Goal: Task Accomplishment & Management: Manage account settings

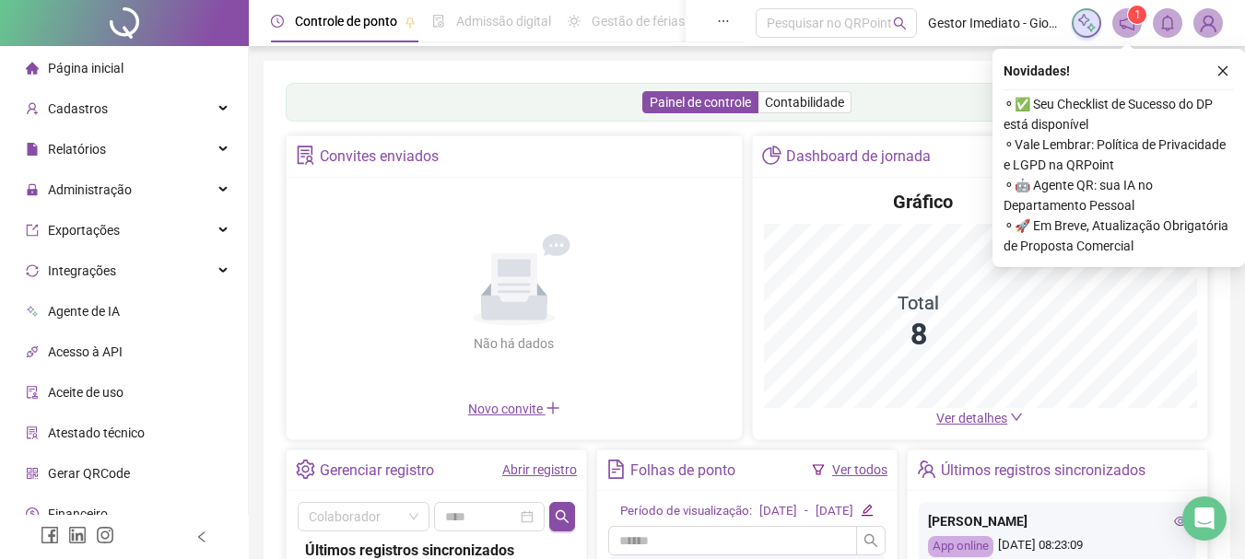
click at [1226, 70] on icon "close" at bounding box center [1222, 70] width 13 height 13
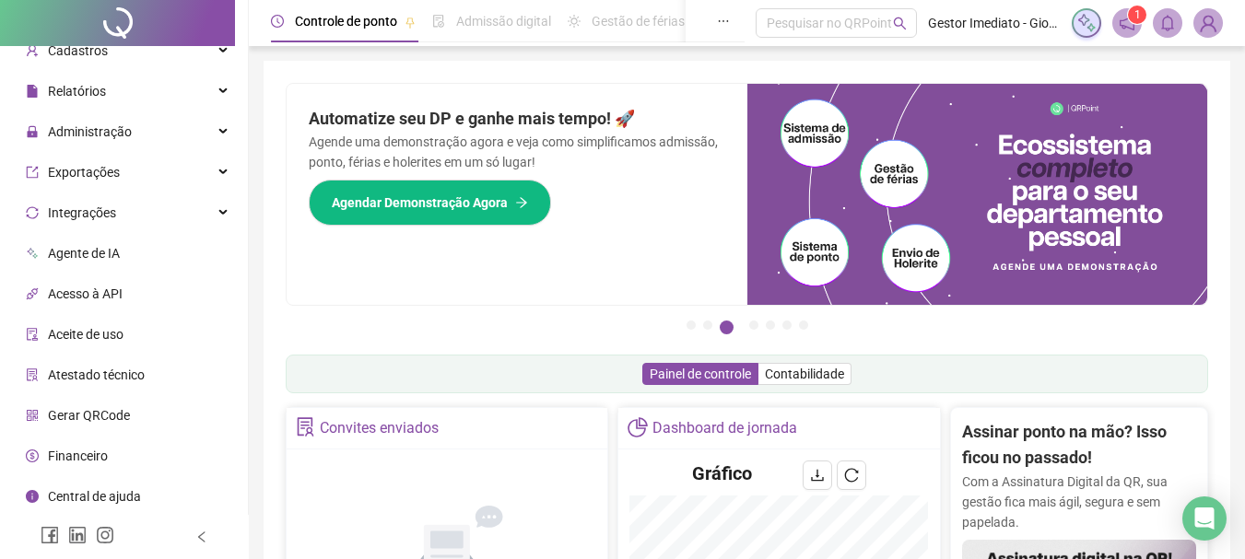
click at [1211, 26] on img at bounding box center [1208, 23] width 28 height 28
click at [1200, 521] on icon "Open Intercom Messenger" at bounding box center [1203, 519] width 21 height 24
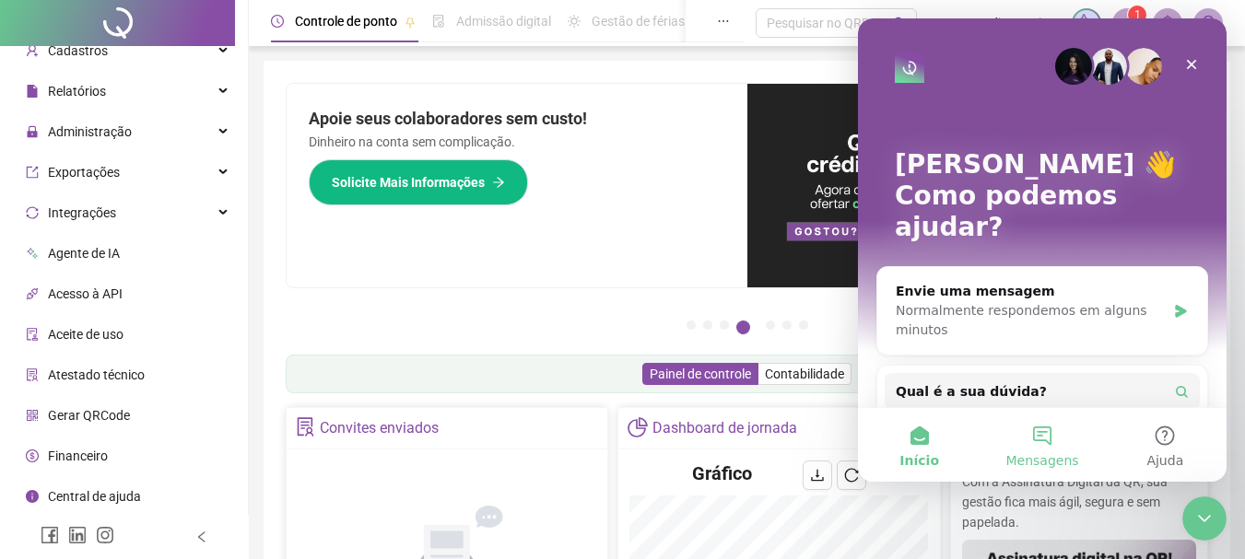
click at [1046, 435] on button "Mensagens" at bounding box center [1041, 445] width 123 height 74
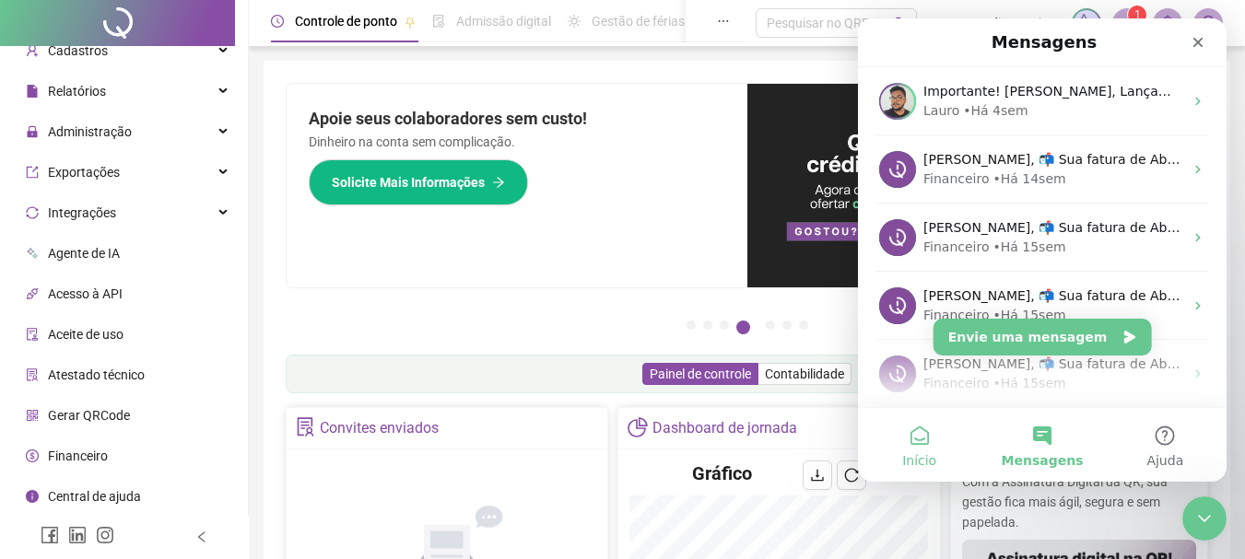
click at [920, 440] on button "Início" at bounding box center [919, 445] width 123 height 74
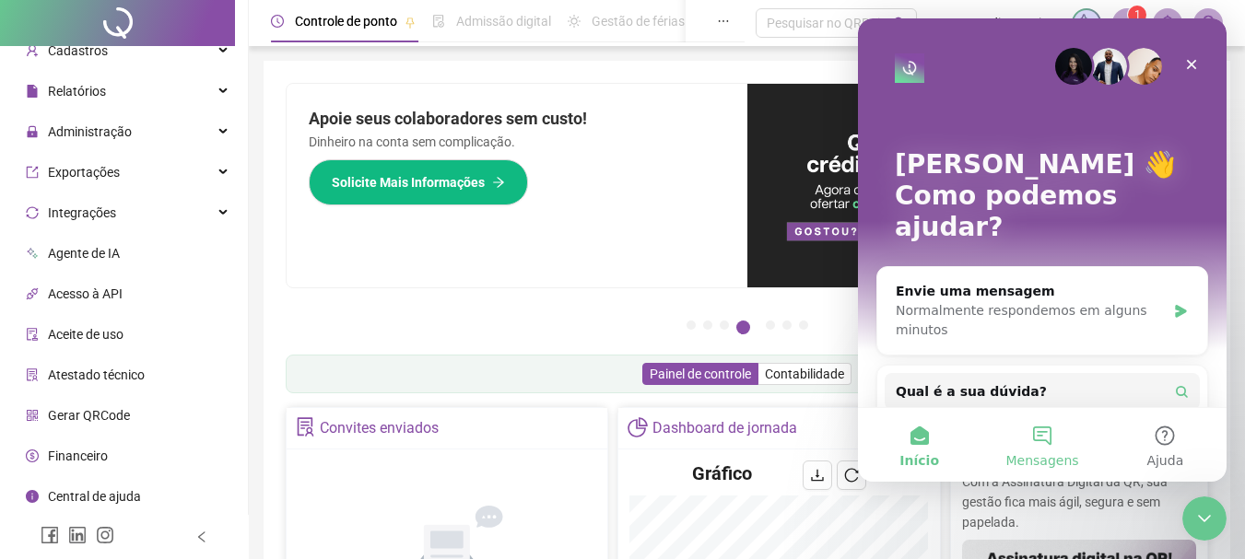
click at [1046, 439] on button "Mensagens" at bounding box center [1041, 445] width 123 height 74
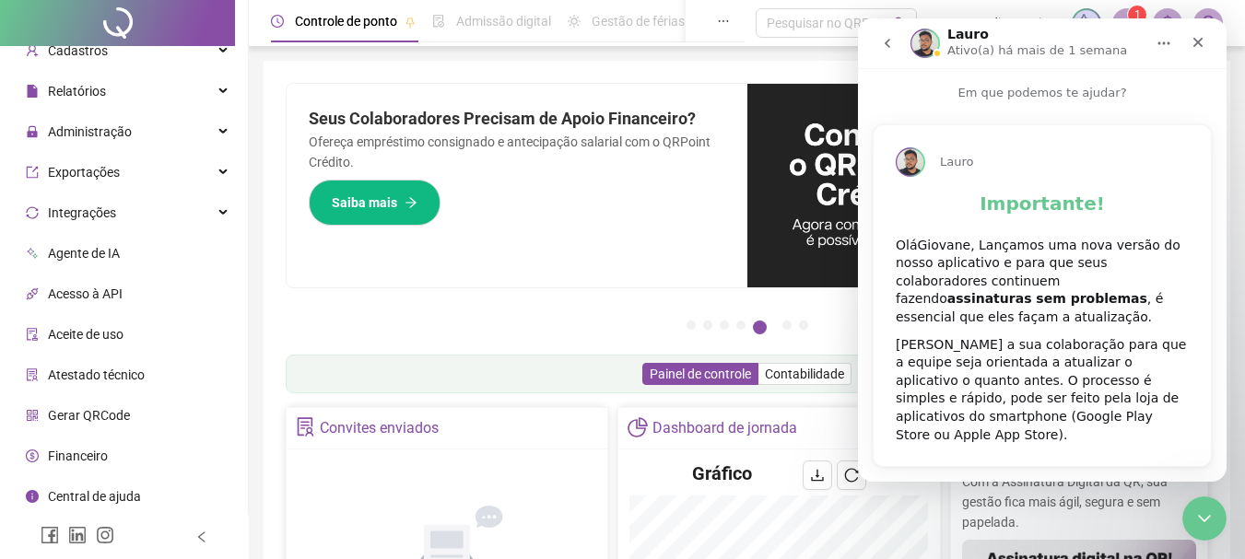
click at [889, 41] on icon "go back" at bounding box center [887, 43] width 15 height 15
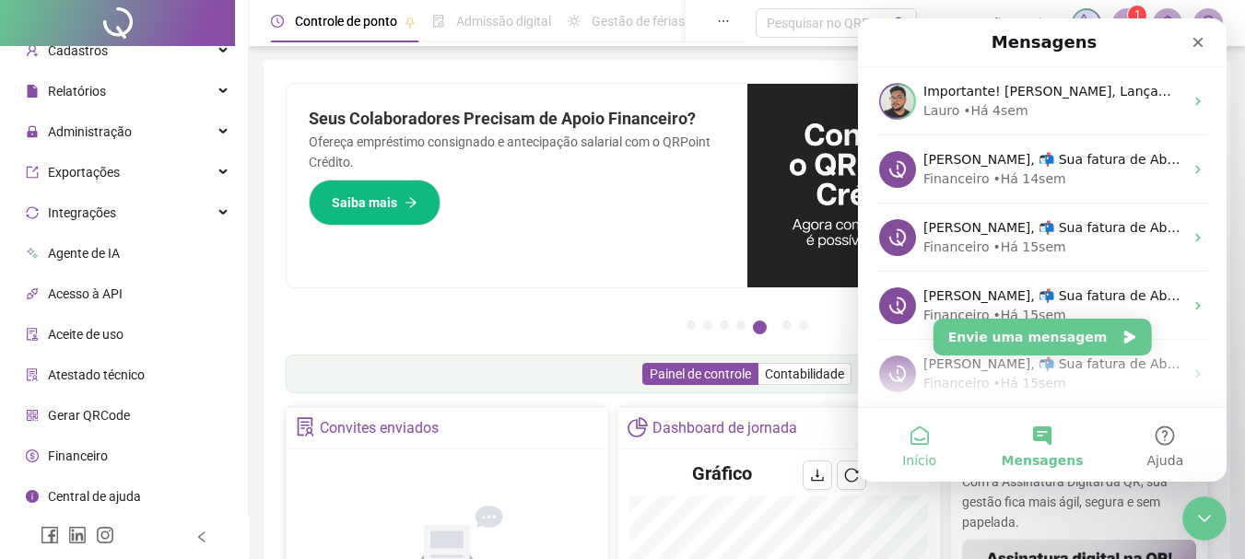
click at [912, 433] on button "Início" at bounding box center [919, 445] width 123 height 74
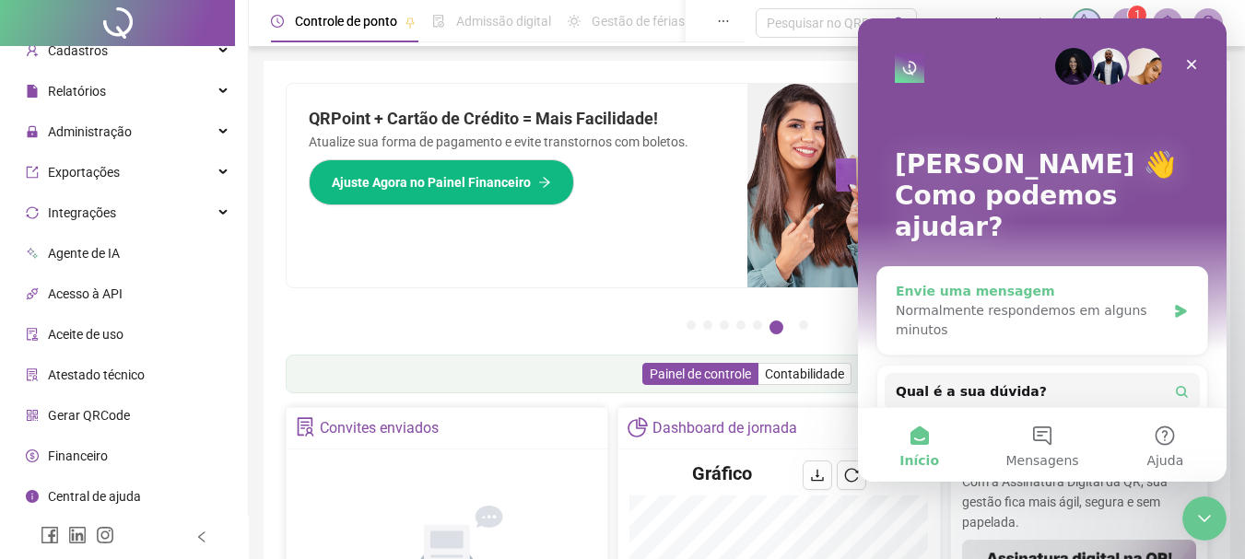
click at [1043, 301] on div "Normalmente respondemos em alguns minutos" at bounding box center [1030, 320] width 270 height 39
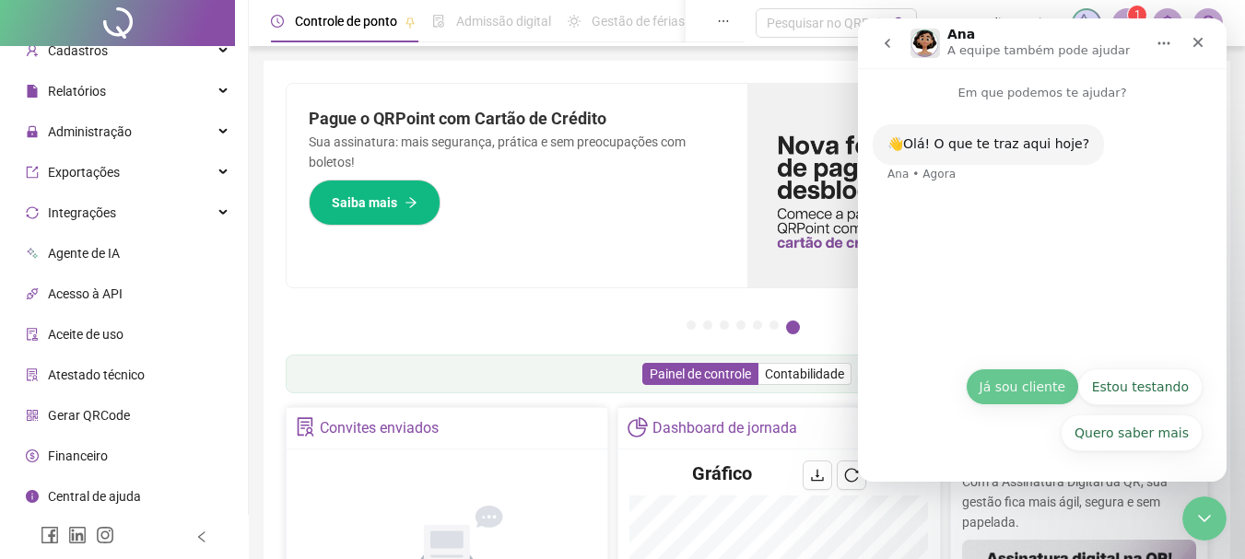
click at [1018, 386] on button "Já sou cliente" at bounding box center [1022, 387] width 113 height 37
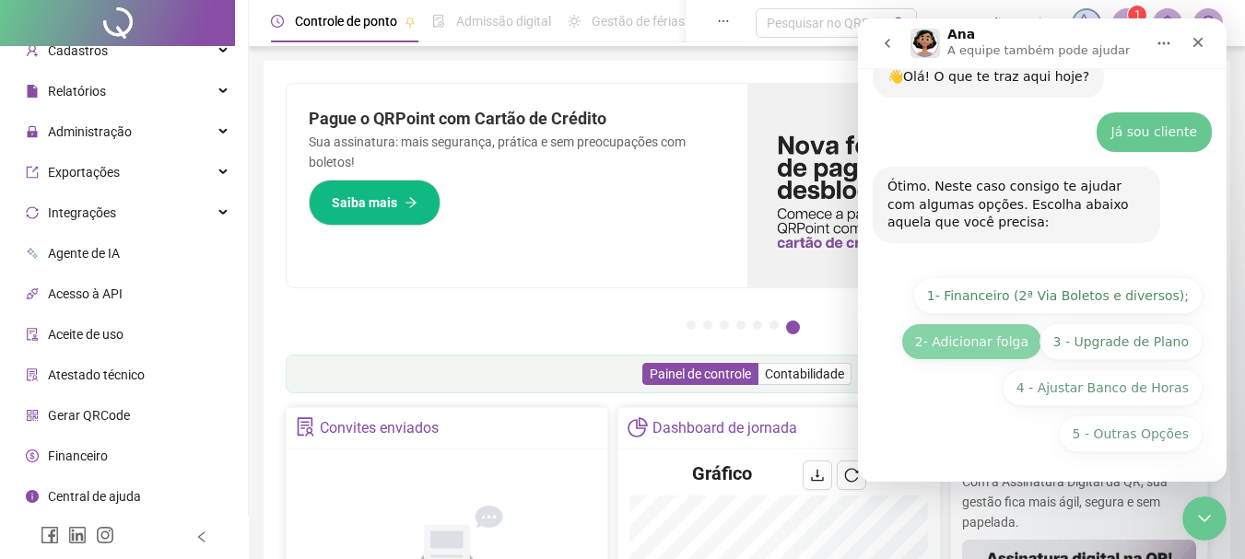
scroll to position [68, 0]
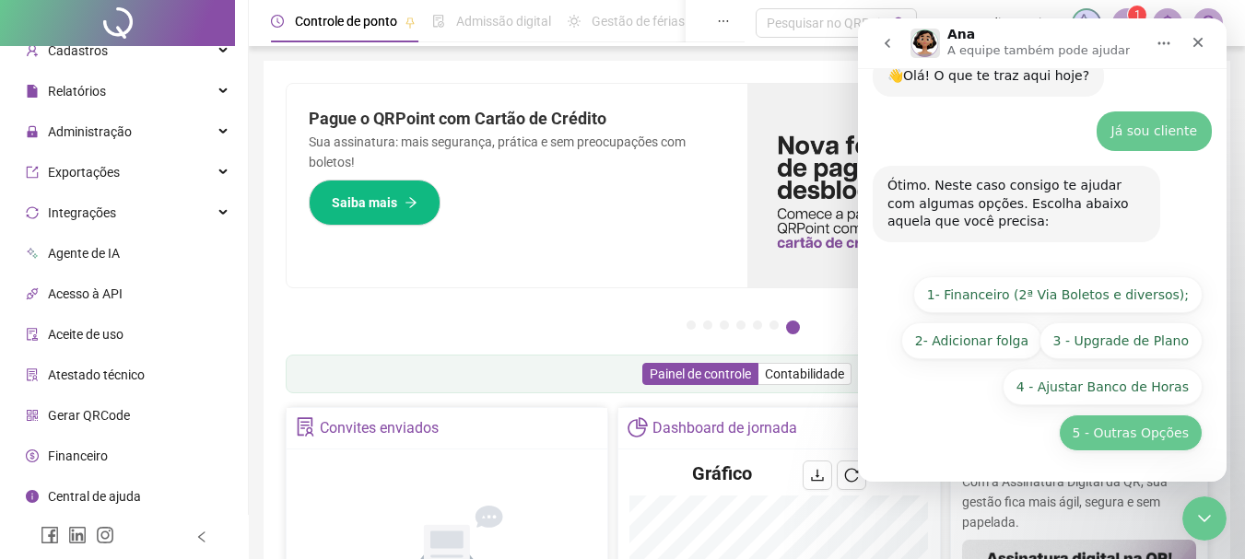
click at [1122, 431] on button "5 - Outras Opções" at bounding box center [1131, 433] width 144 height 37
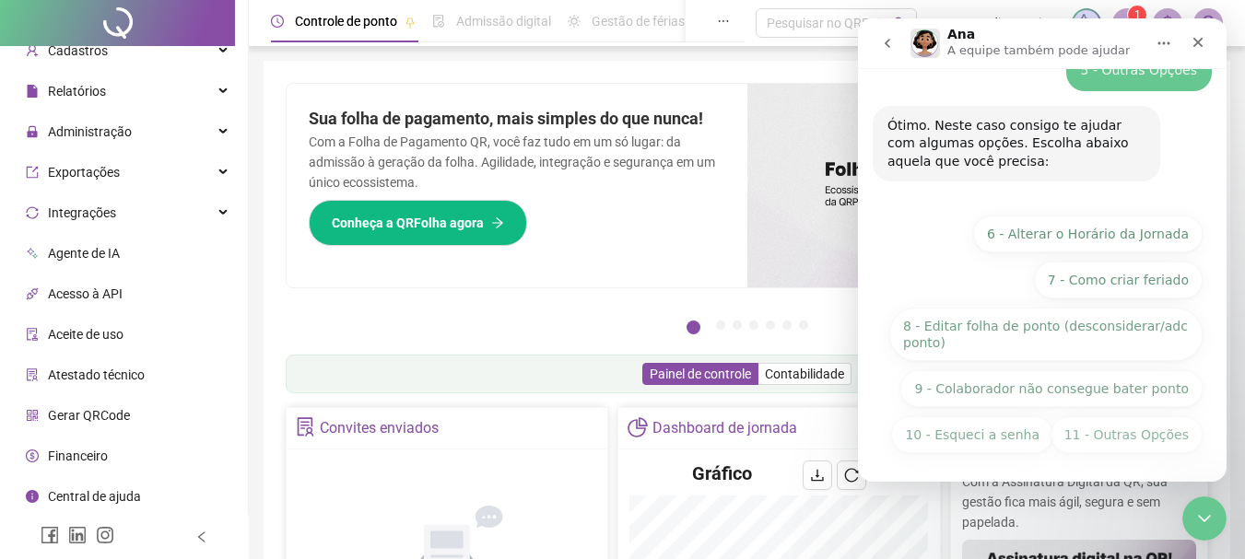
scroll to position [276, 0]
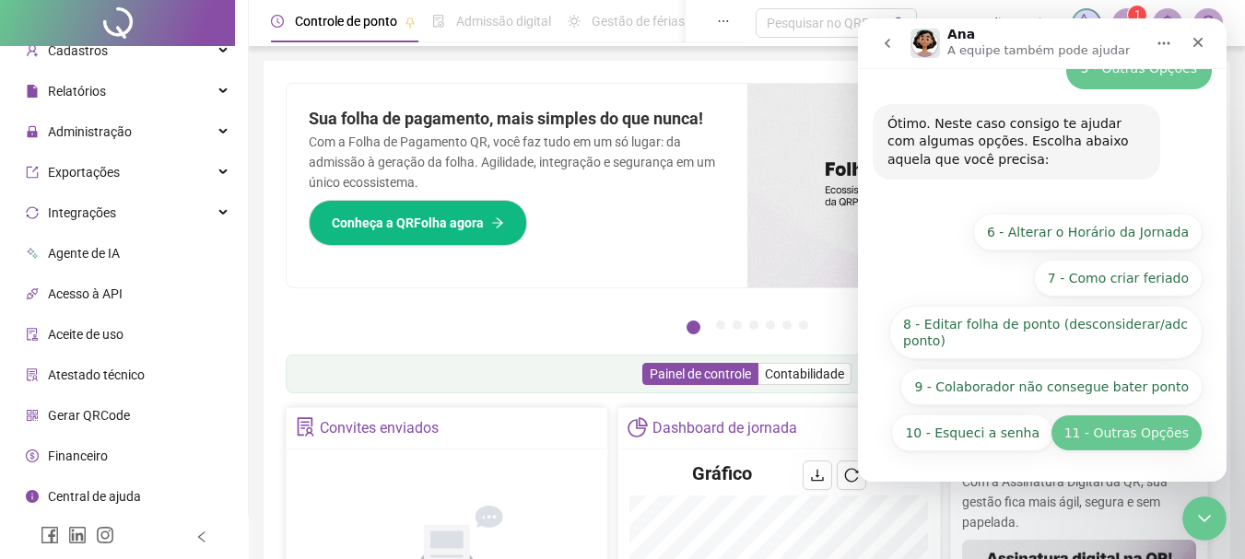
click at [1122, 442] on button "11 - Outras Opções" at bounding box center [1126, 433] width 152 height 37
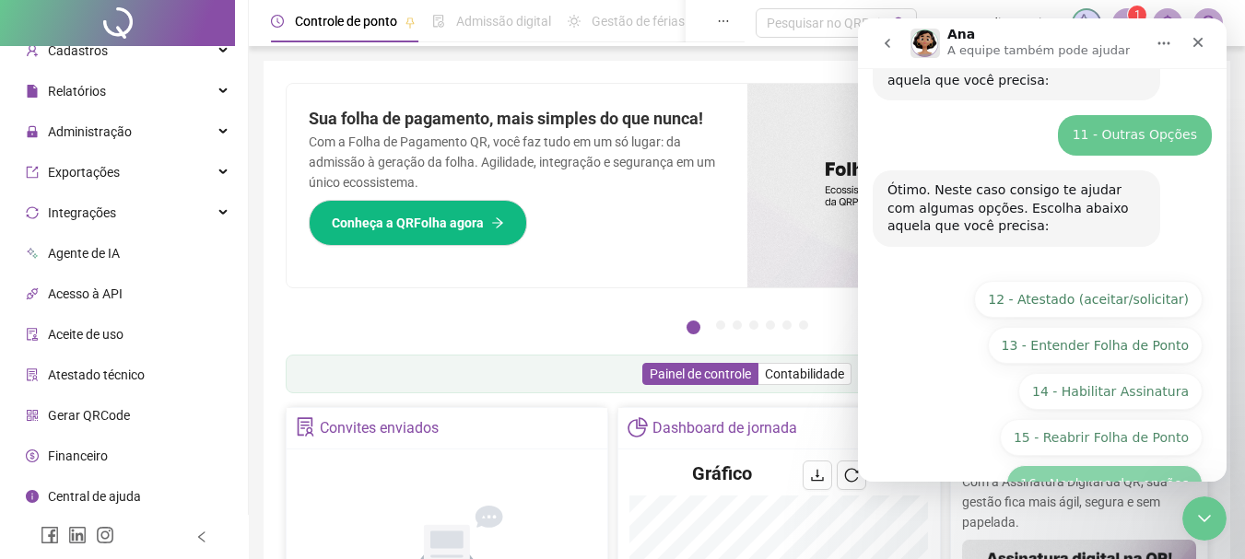
scroll to position [406, 0]
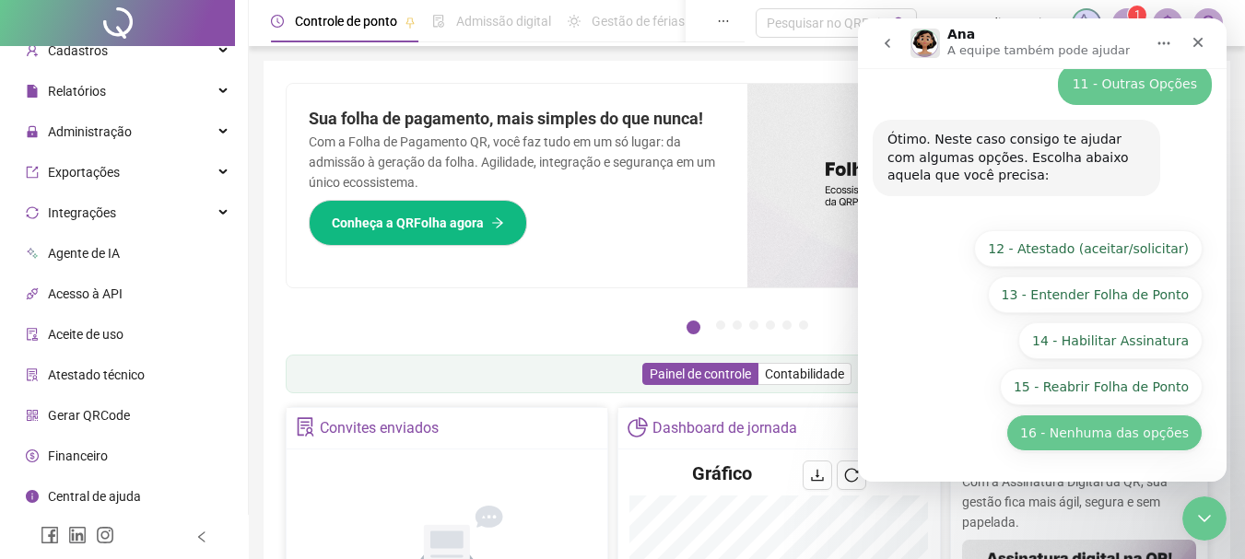
click at [1093, 434] on button "16 - Nenhuma das opções" at bounding box center [1104, 433] width 196 height 37
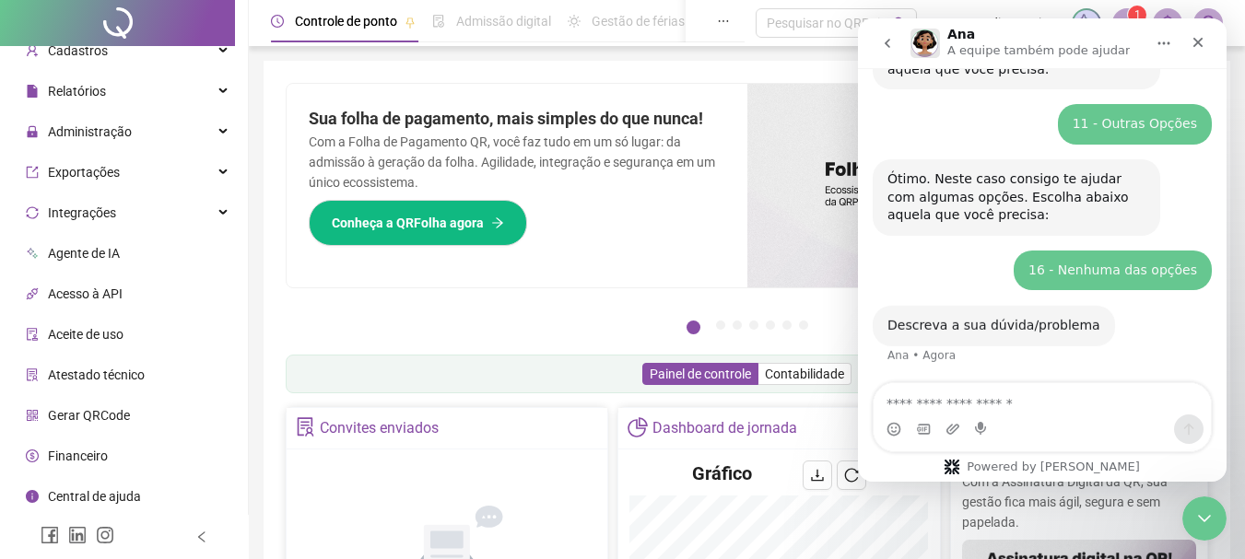
scroll to position [368, 0]
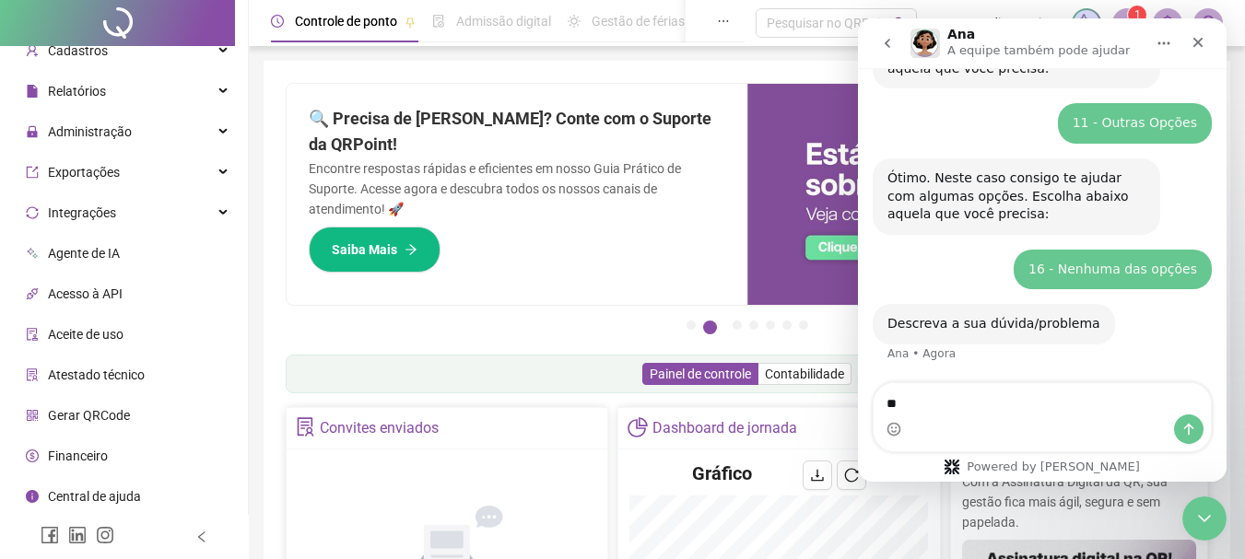
type textarea "*"
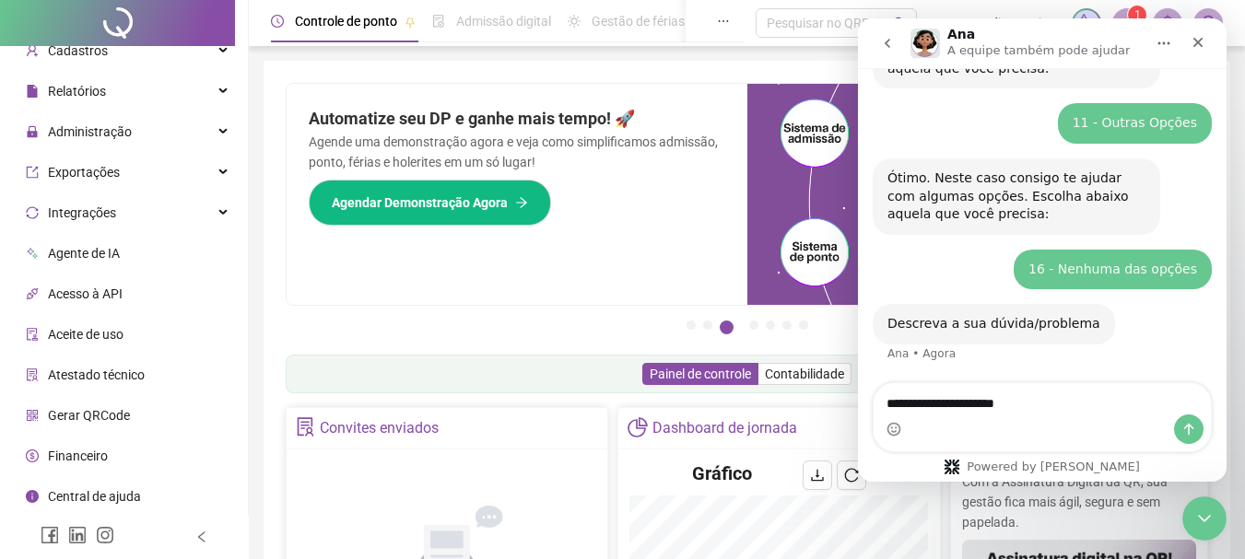
type textarea "**********"
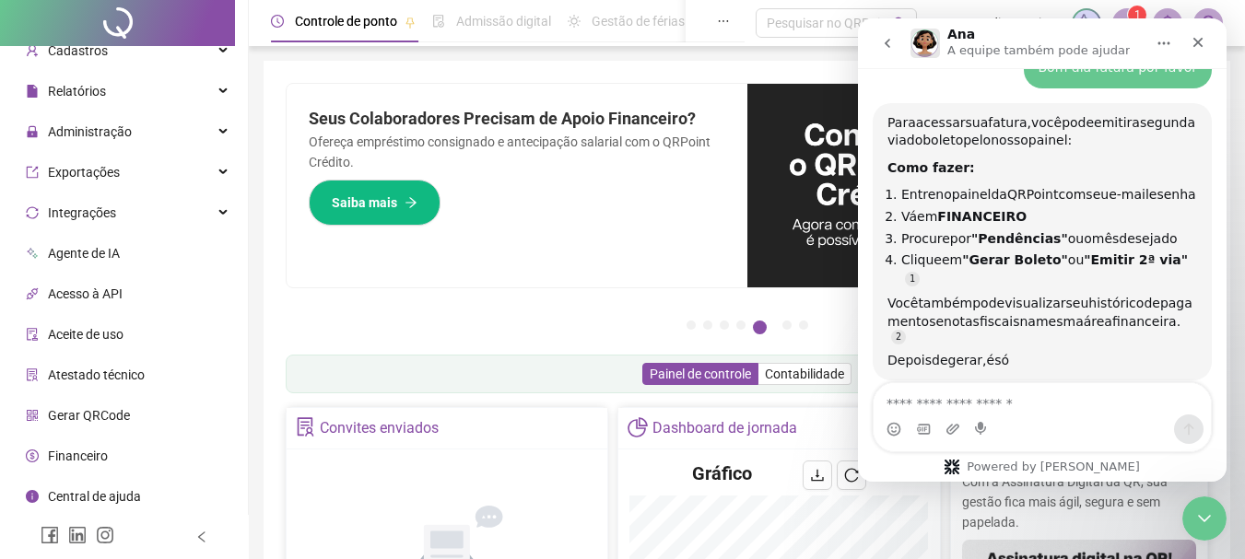
scroll to position [702, 0]
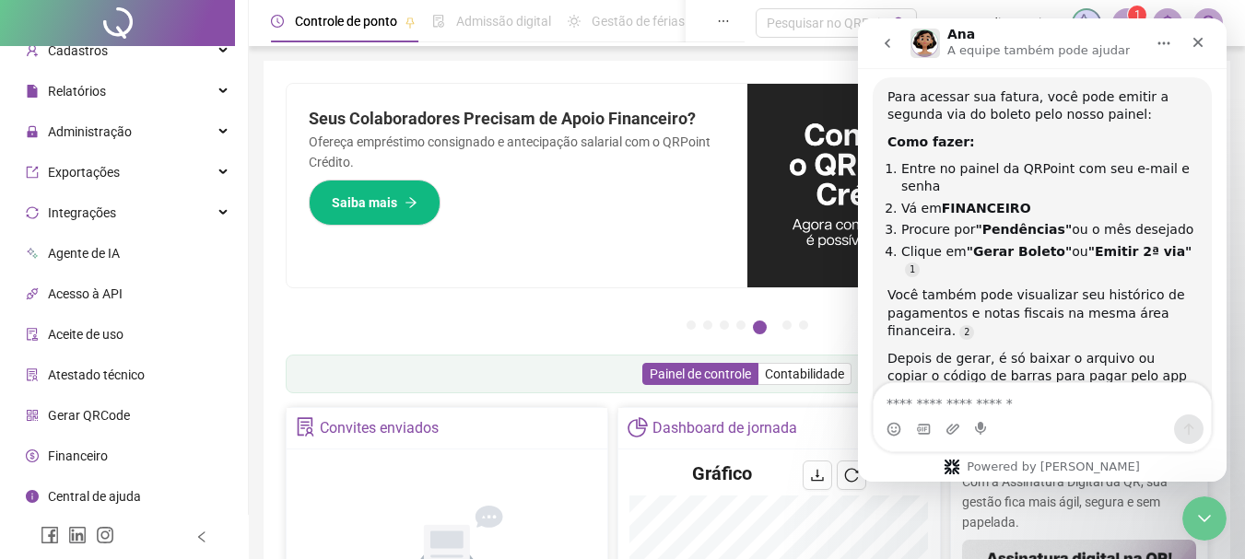
click at [1010, 251] on b ""Gerar Boleto"" at bounding box center [1019, 251] width 106 height 15
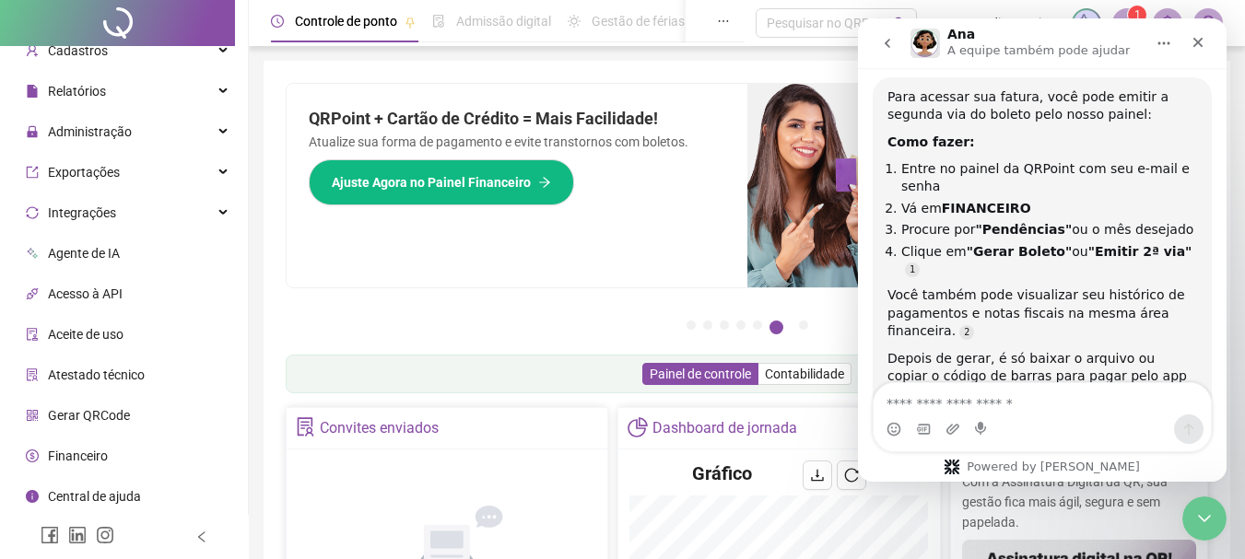
click at [550, 181] on icon "arrow-right" at bounding box center [544, 182] width 13 height 13
click at [707, 375] on span "Painel de controle" at bounding box center [700, 374] width 101 height 15
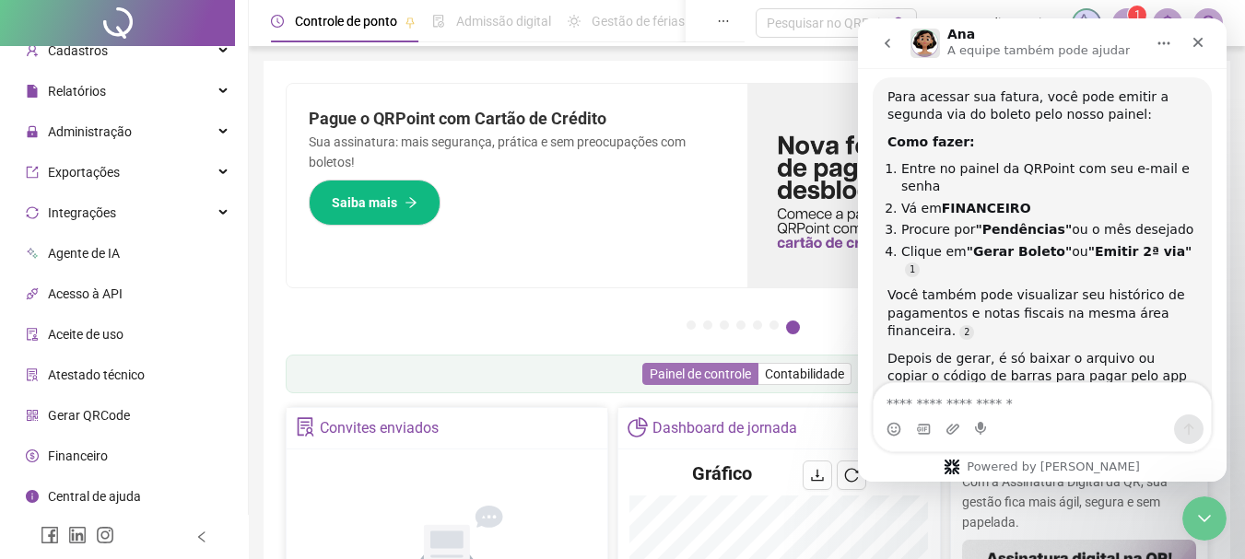
click at [689, 372] on span "Painel de controle" at bounding box center [700, 374] width 101 height 15
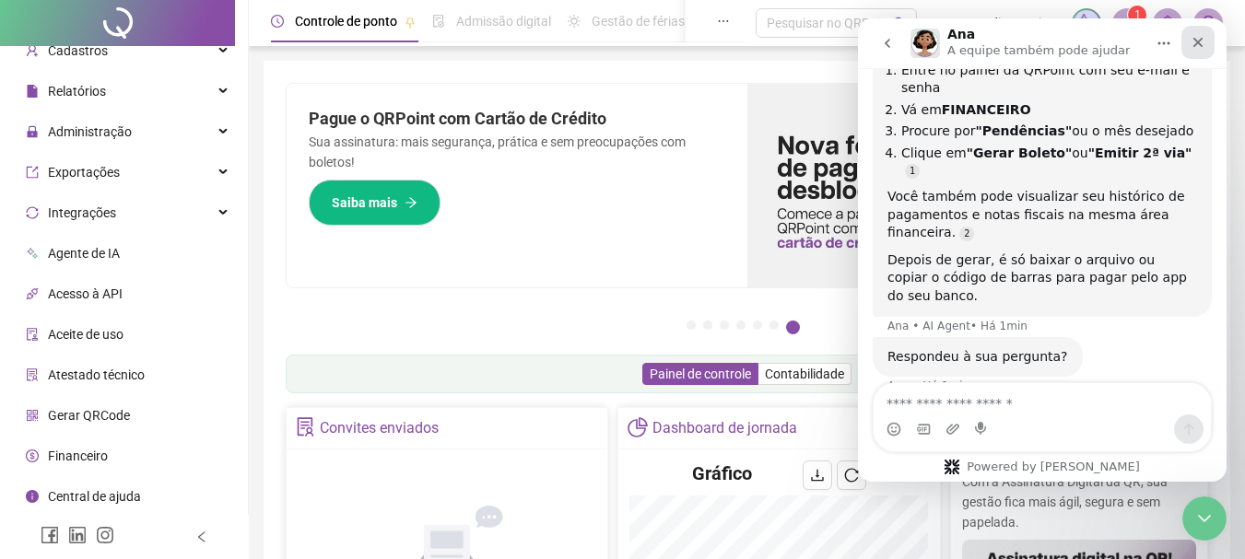
click at [1202, 44] on icon "Fechar" at bounding box center [1197, 42] width 15 height 15
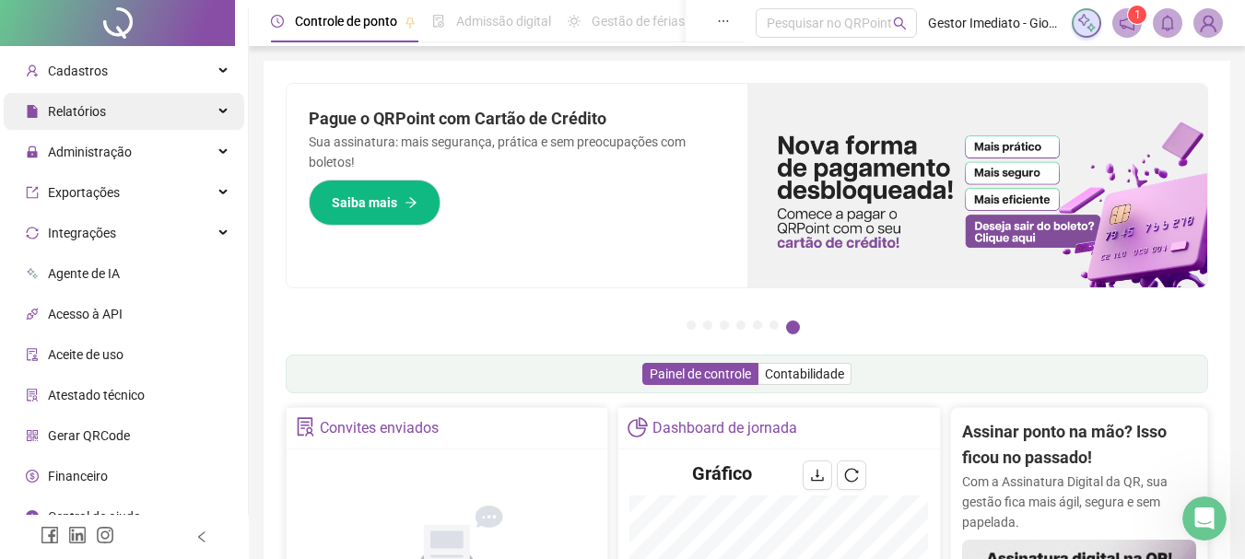
scroll to position [58, 0]
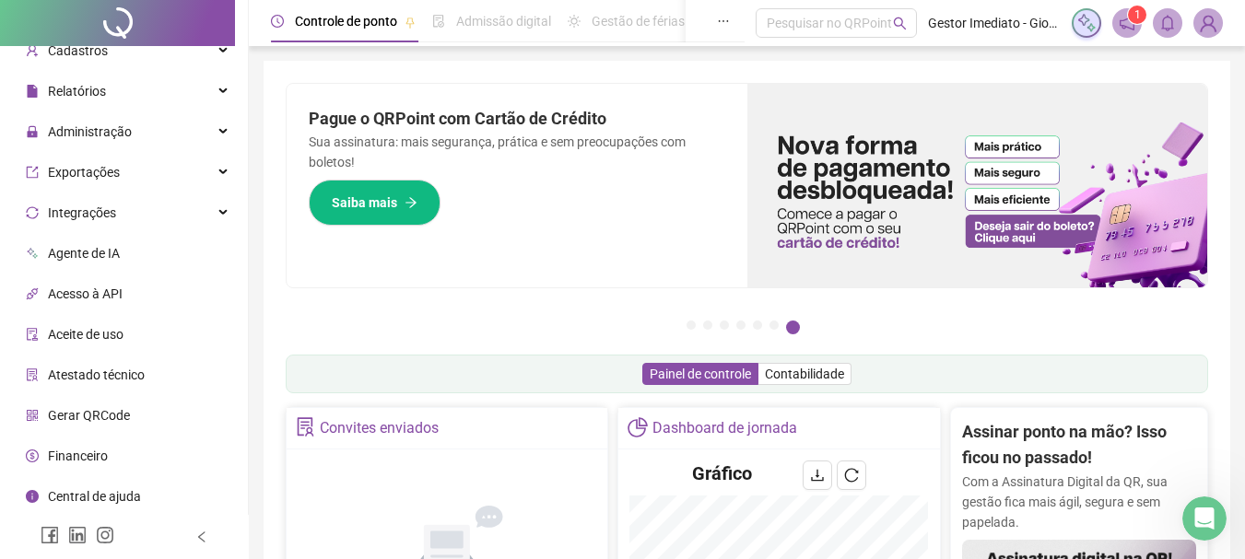
click at [92, 457] on span "Financeiro" at bounding box center [78, 456] width 60 height 15
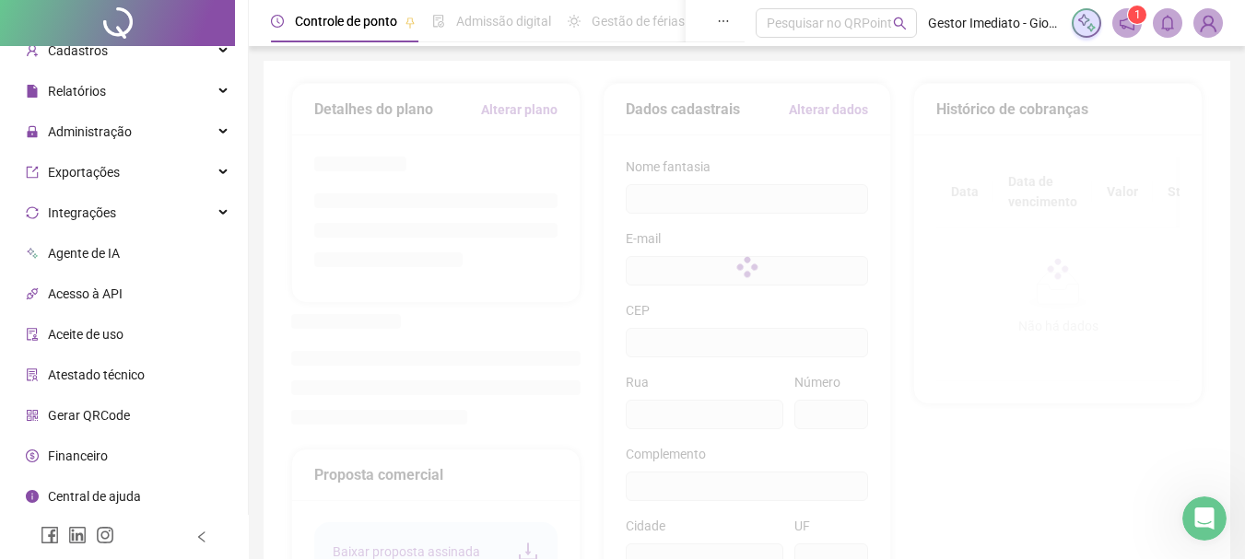
type input "**********"
type input "***"
type input "*********"
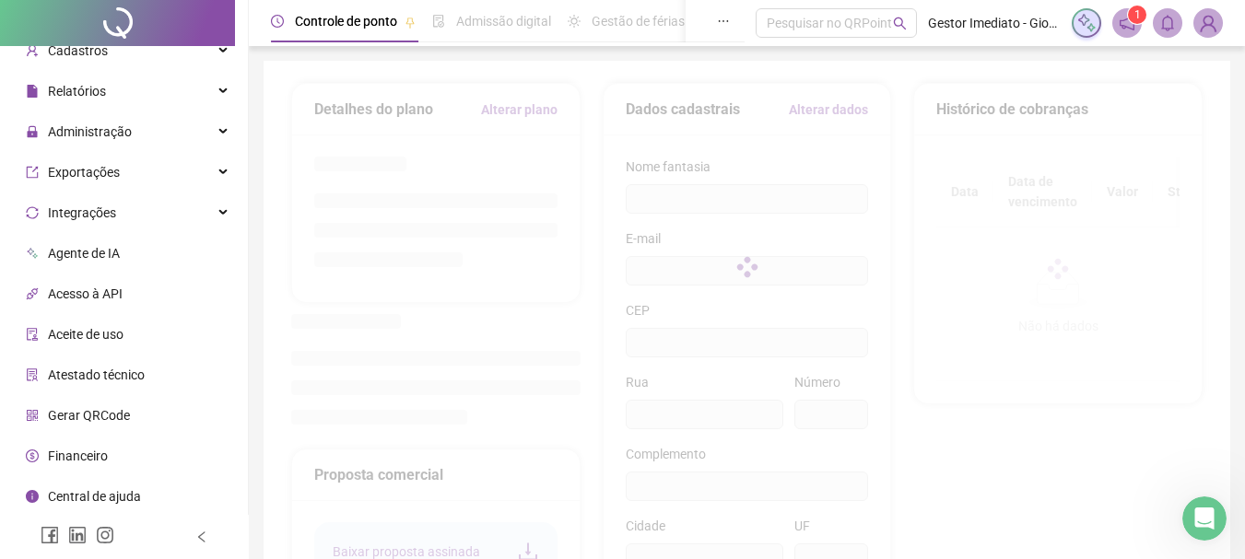
type input "**"
type input "*********"
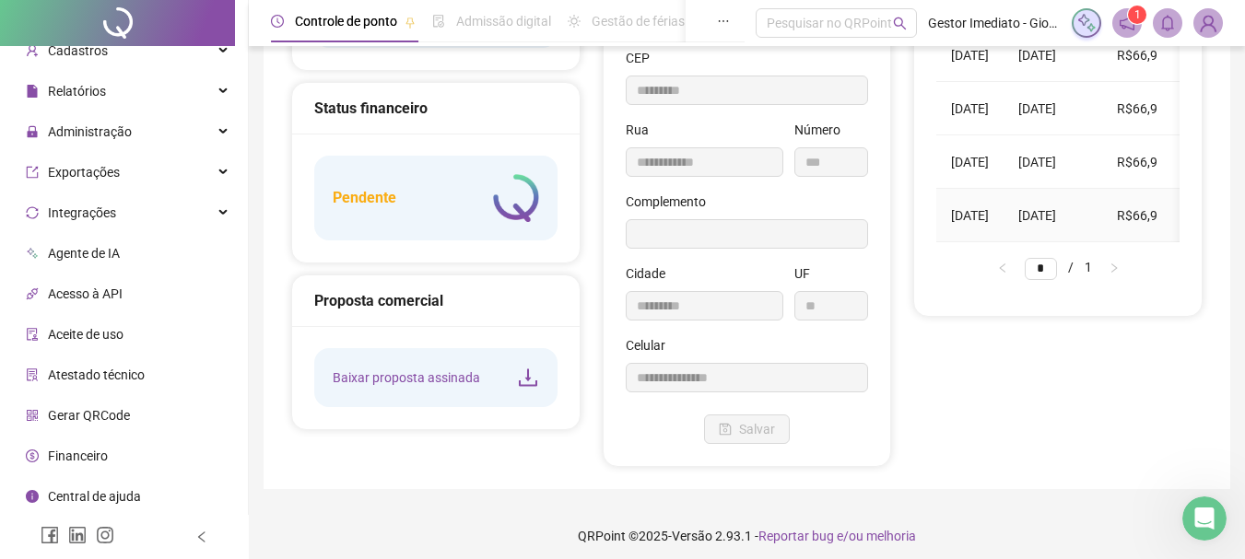
scroll to position [262, 0]
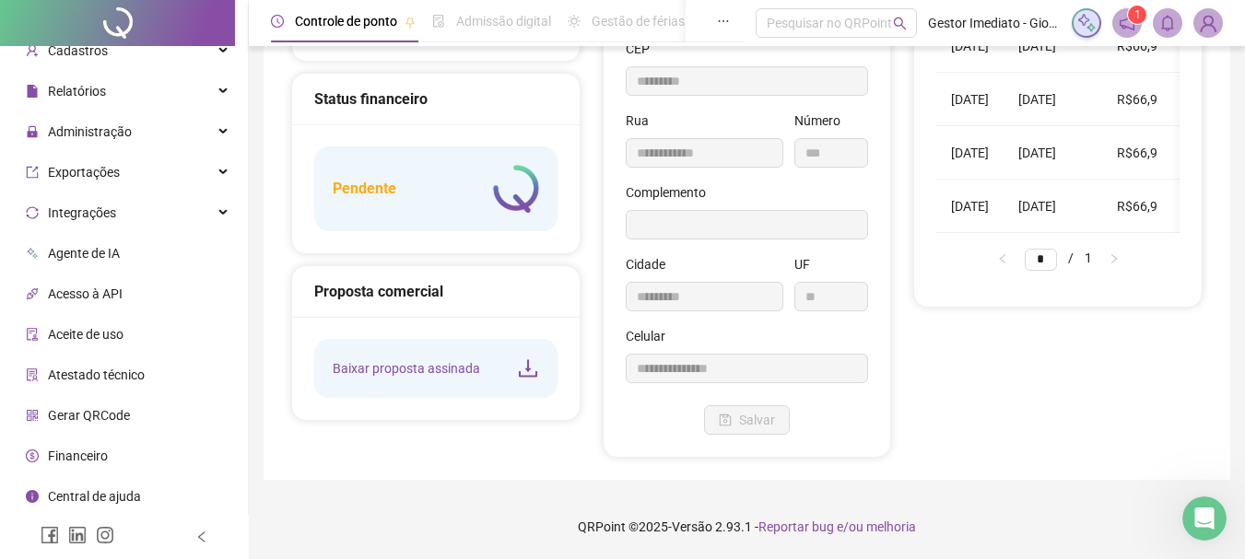
click at [1092, 270] on li "* / 1" at bounding box center [1057, 259] width 67 height 22
click at [1048, 271] on input "*" at bounding box center [1040, 260] width 32 height 22
click at [1092, 270] on li "* / 1" at bounding box center [1057, 259] width 67 height 22
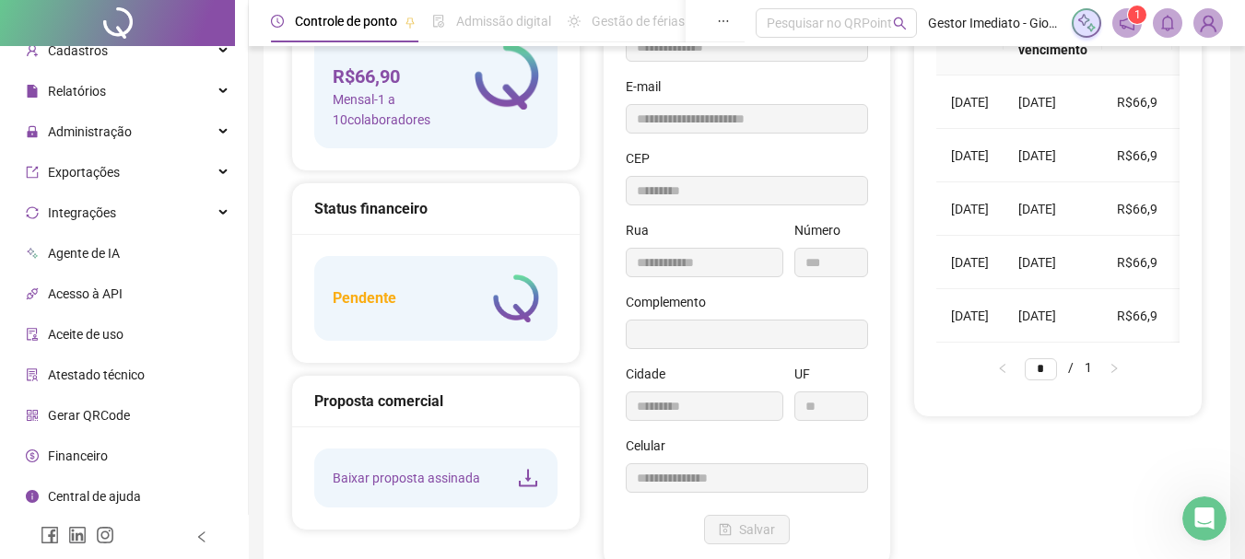
scroll to position [0, 0]
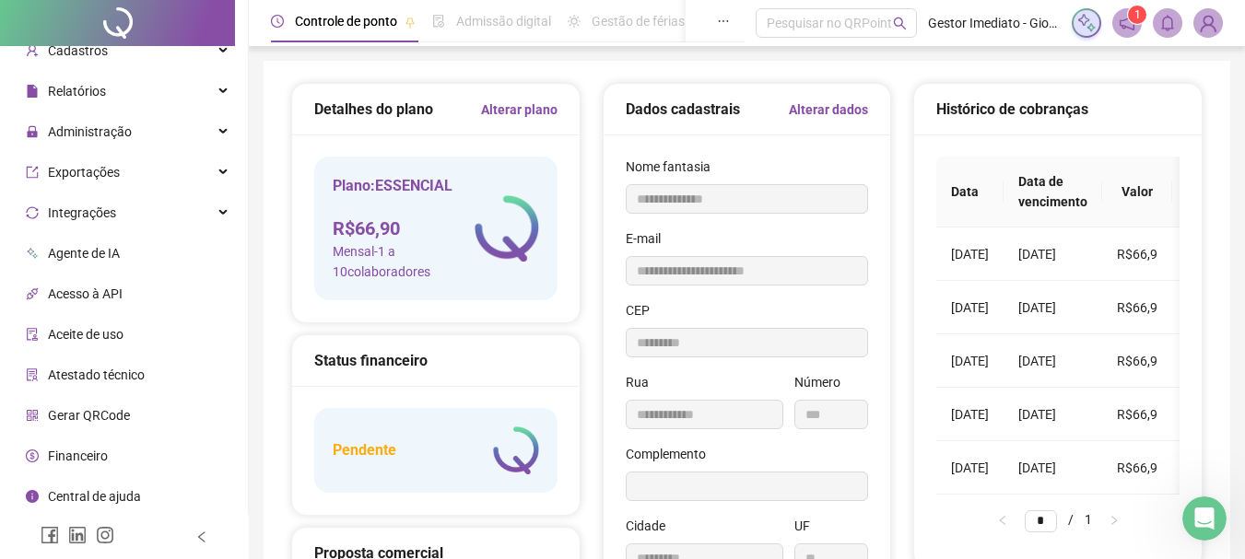
drag, startPoint x: 373, startPoint y: 456, endPoint x: 386, endPoint y: 454, distance: 13.0
click at [374, 456] on h5 "Pendente" at bounding box center [365, 450] width 64 height 22
click at [533, 461] on img at bounding box center [516, 451] width 46 height 48
click at [512, 451] on img at bounding box center [516, 451] width 46 height 48
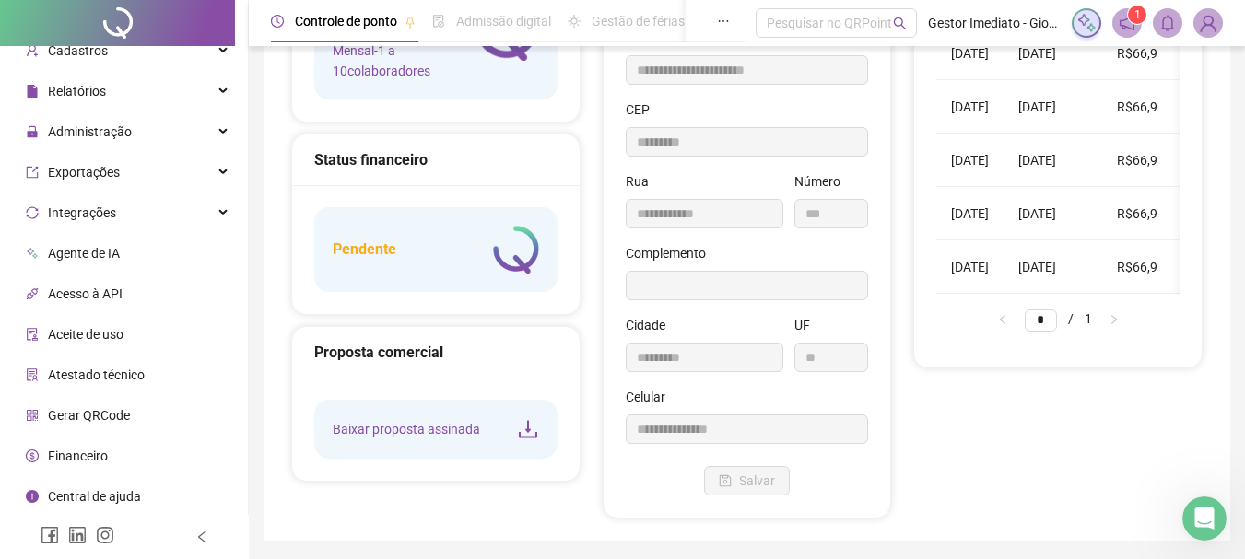
scroll to position [262, 0]
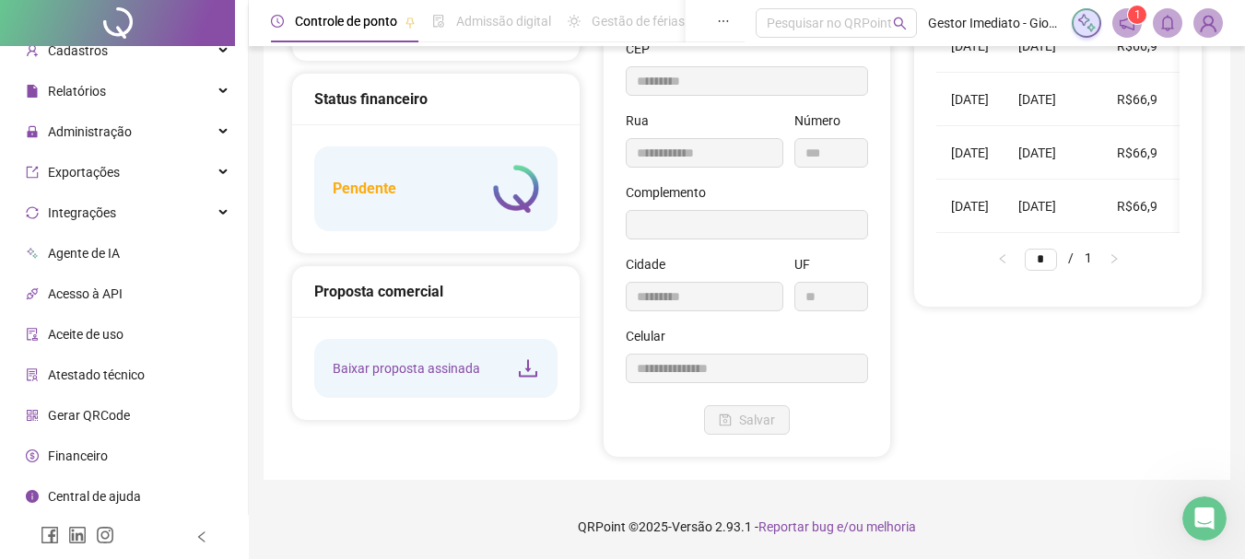
click at [528, 363] on icon "download" at bounding box center [528, 368] width 18 height 18
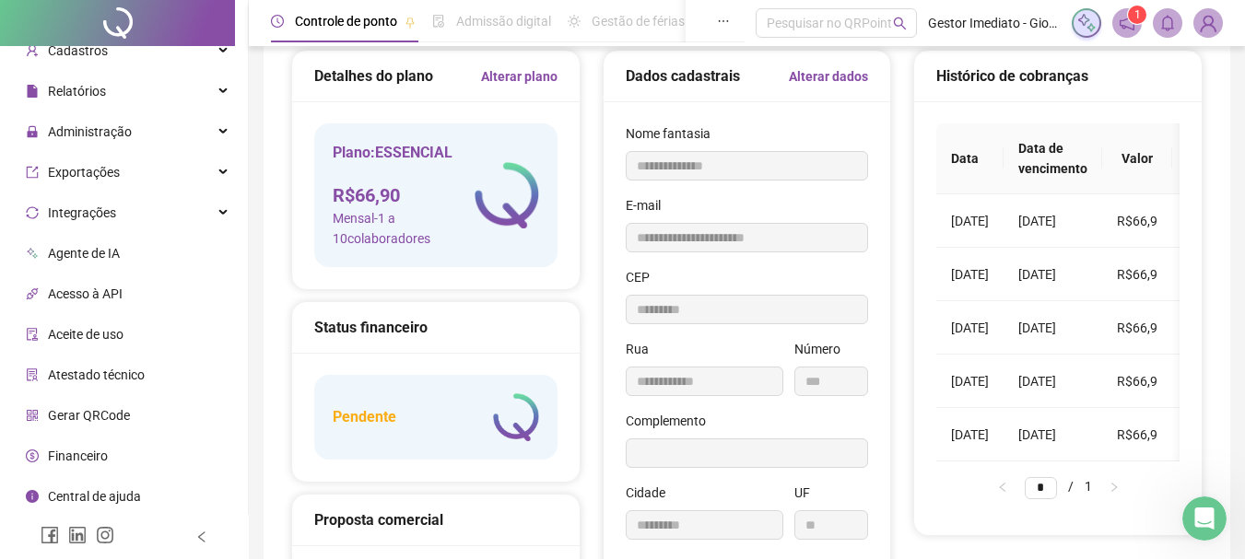
scroll to position [184, 0]
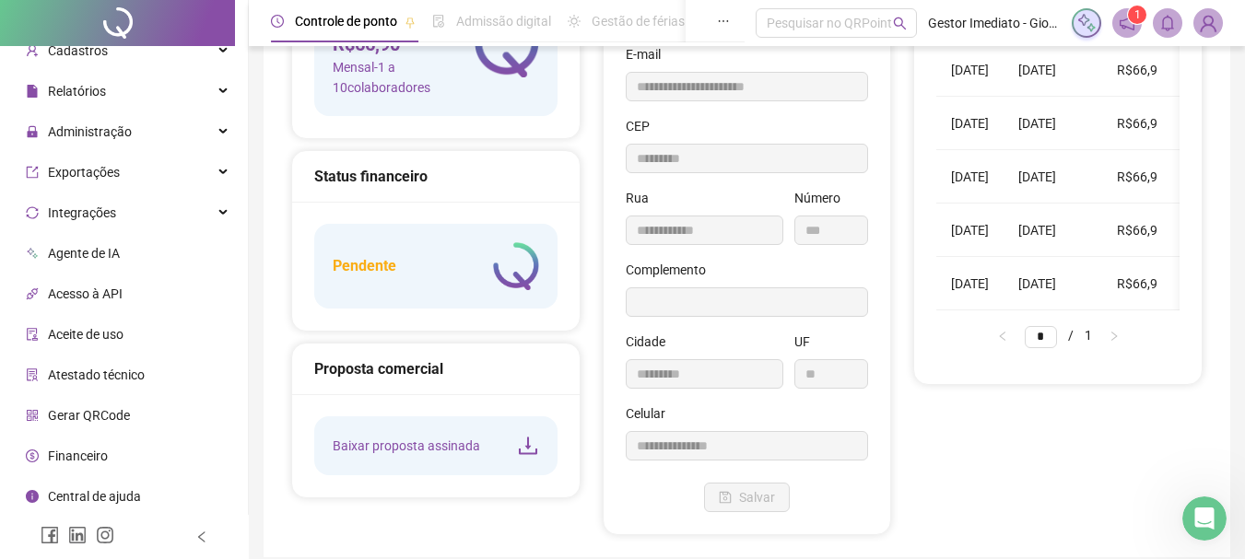
click at [376, 178] on div "Status financeiro" at bounding box center [435, 176] width 243 height 23
click at [365, 176] on div "Status financeiro" at bounding box center [435, 176] width 243 height 23
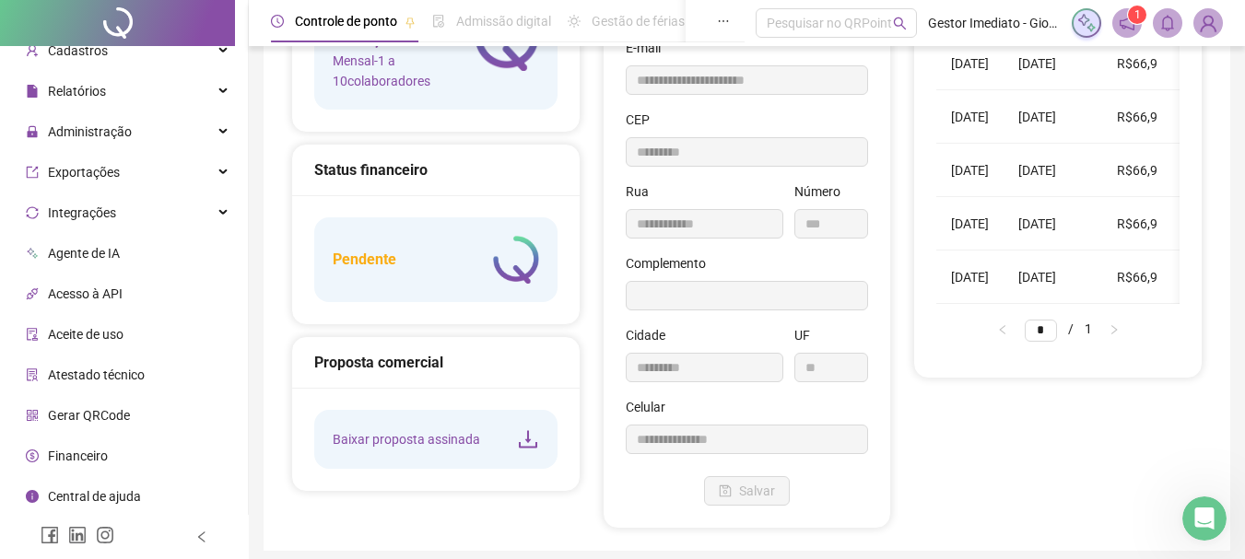
scroll to position [0, 0]
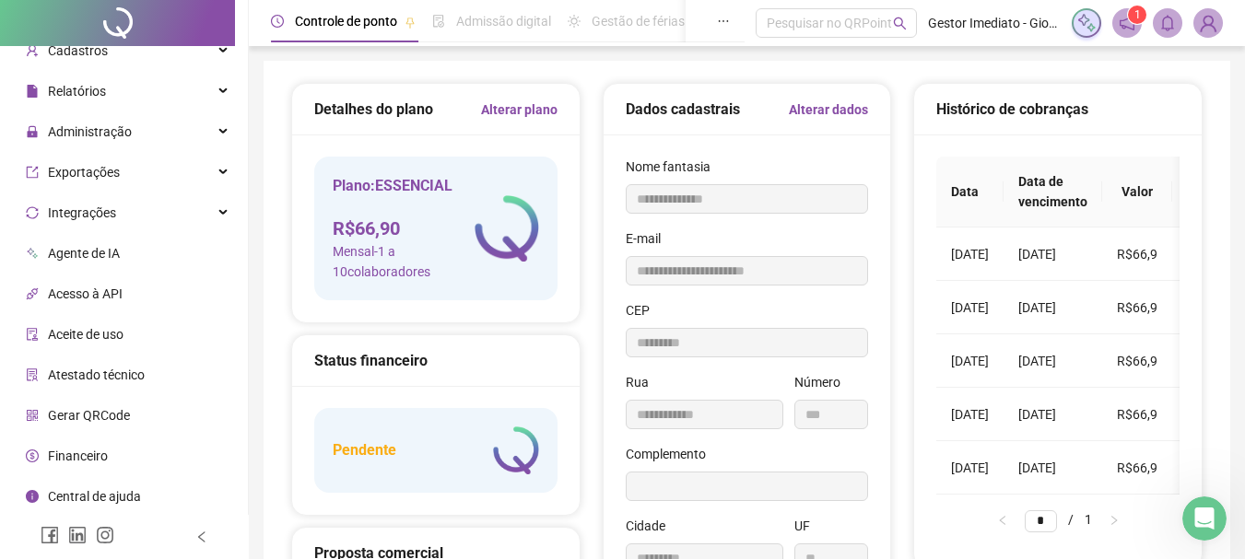
click at [835, 111] on link "Alterar dados" at bounding box center [828, 109] width 79 height 20
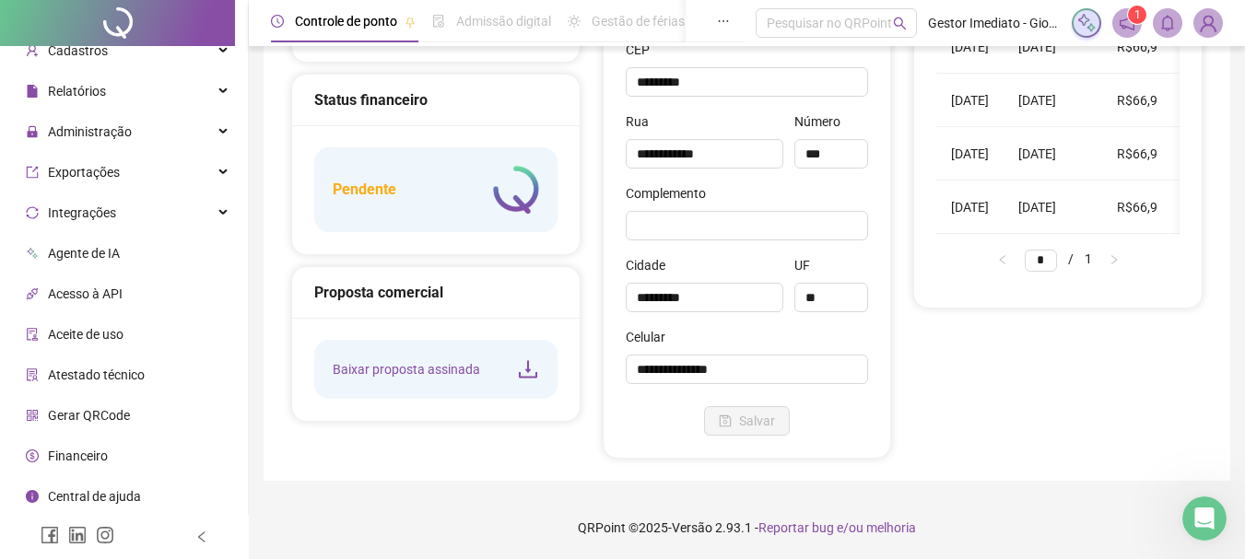
scroll to position [262, 0]
drag, startPoint x: 737, startPoint y: 374, endPoint x: 753, endPoint y: 382, distance: 17.7
click at [739, 374] on input "**********" at bounding box center [747, 368] width 243 height 29
click at [700, 366] on input "**********" at bounding box center [747, 368] width 243 height 29
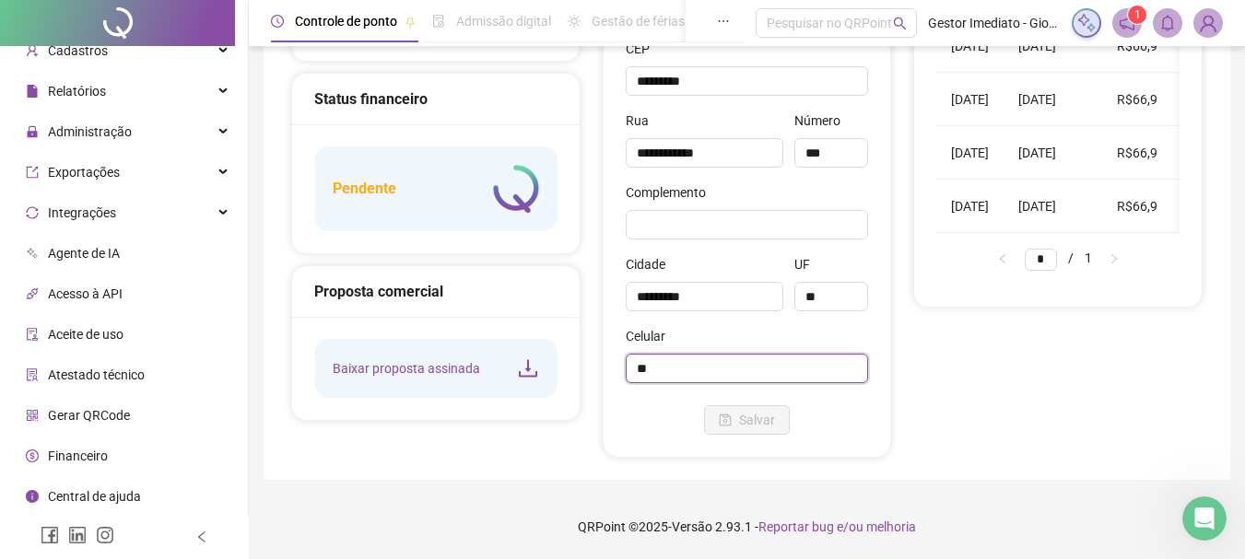
type input "*"
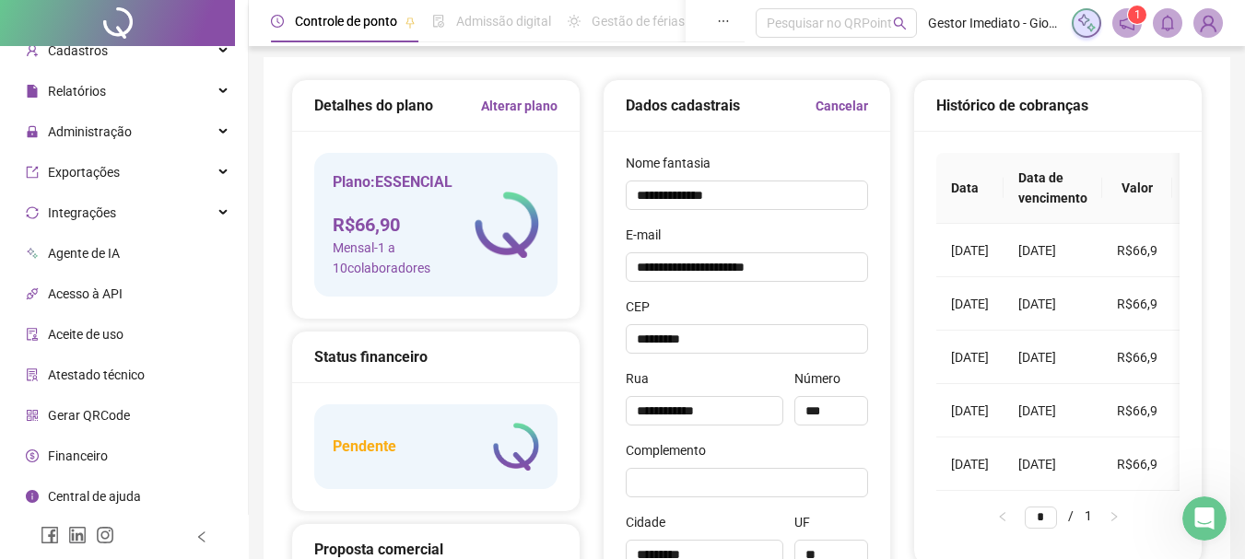
scroll to position [0, 0]
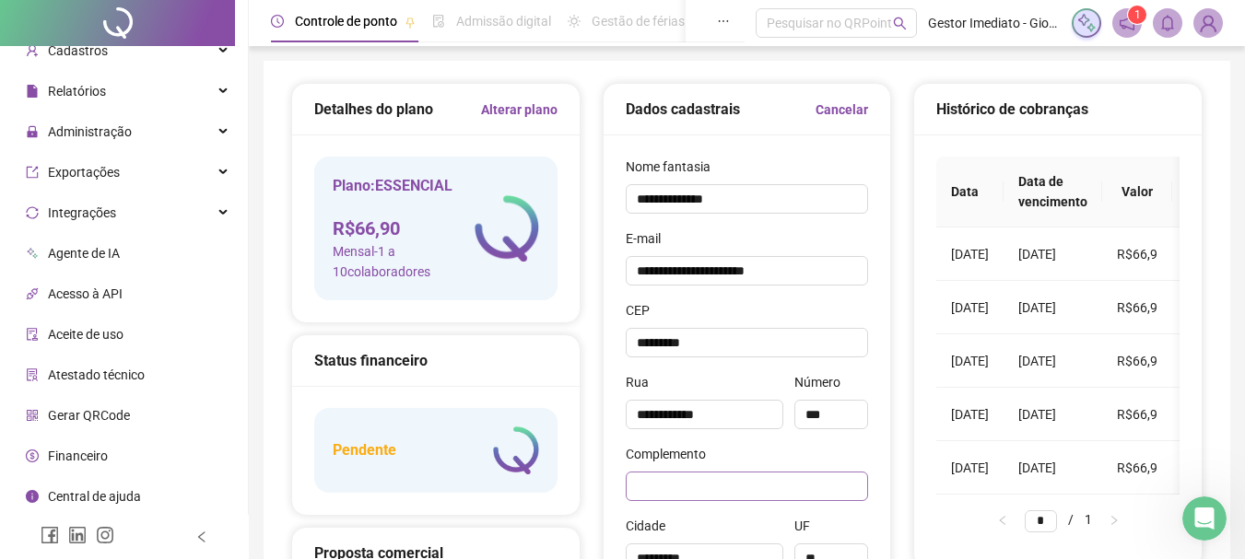
type input "**********"
click at [660, 496] on input "text" at bounding box center [747, 486] width 243 height 29
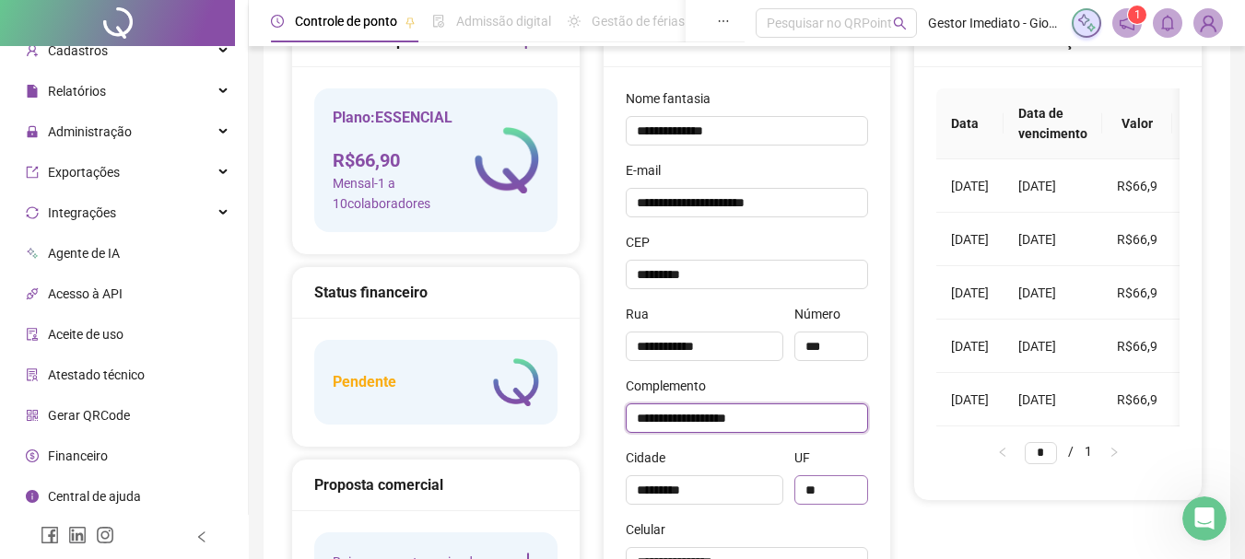
scroll to position [262, 0]
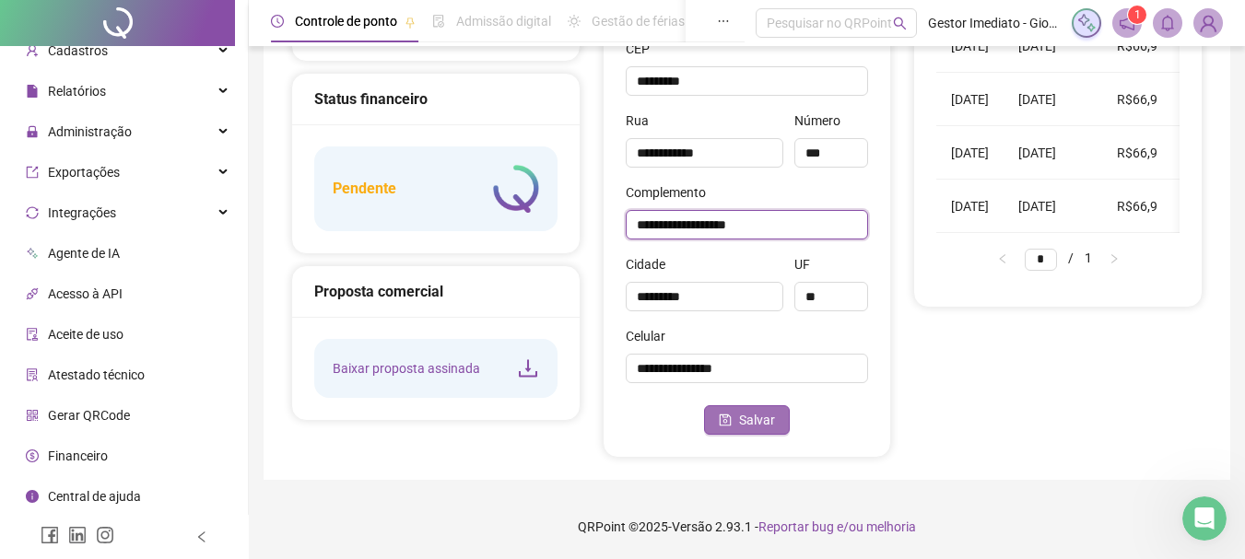
type input "**********"
click at [753, 423] on span "Salvar" at bounding box center [757, 420] width 36 height 20
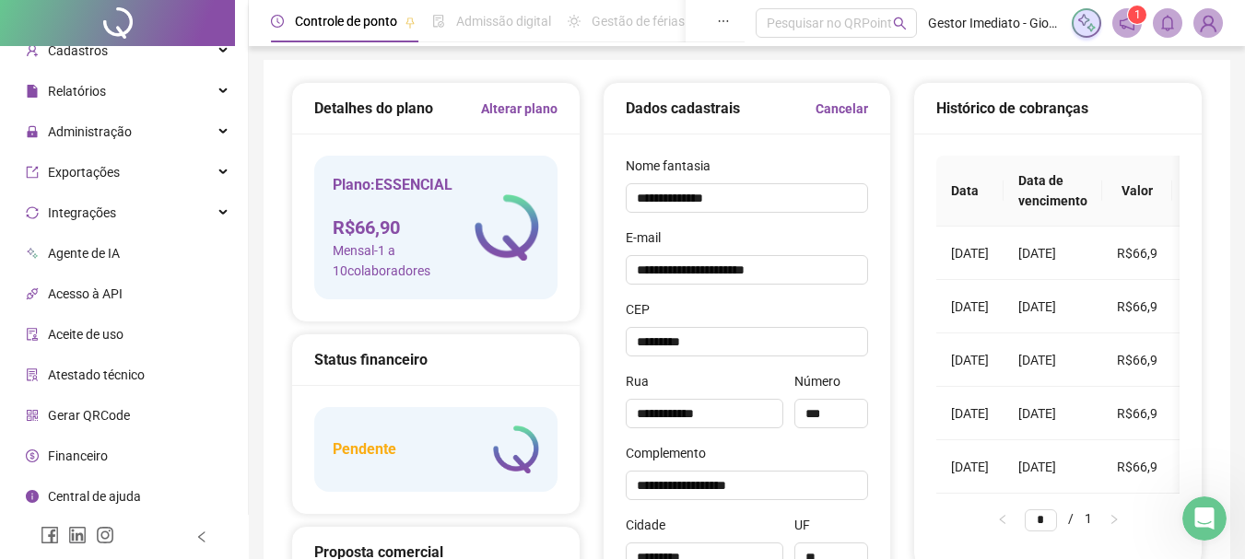
scroll to position [0, 0]
click at [1081, 247] on td "[DATE]" at bounding box center [1052, 254] width 99 height 53
click at [1081, 246] on td "[DATE]" at bounding box center [1052, 254] width 99 height 53
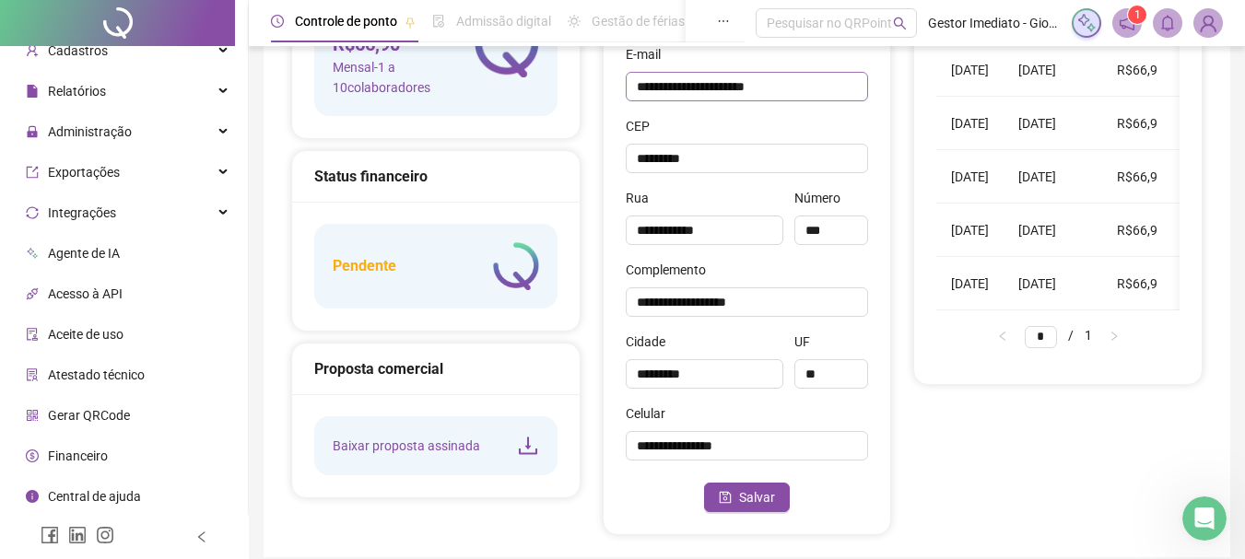
scroll to position [262, 0]
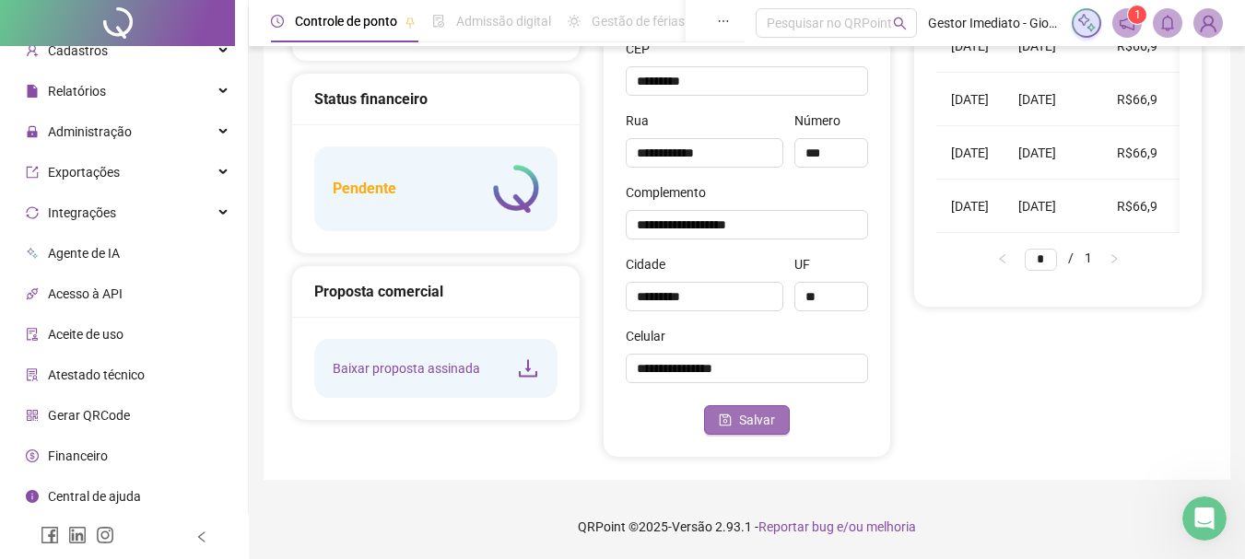
click at [756, 427] on span "Salvar" at bounding box center [757, 420] width 36 height 20
click at [442, 191] on div "Pendente" at bounding box center [435, 188] width 243 height 85
click at [356, 193] on h5 "Pendente" at bounding box center [365, 189] width 64 height 22
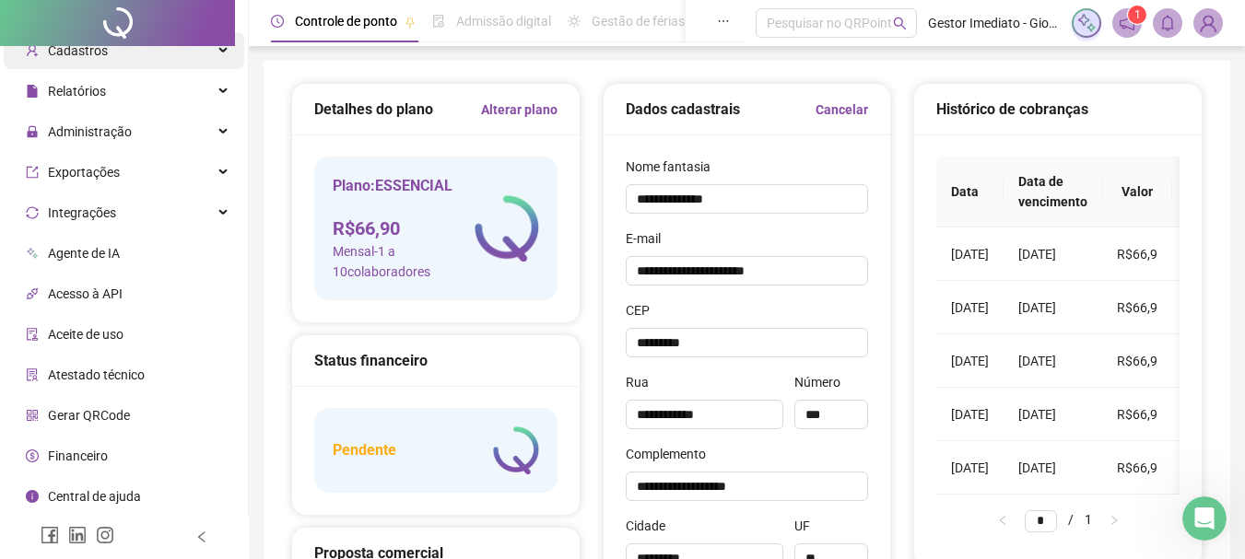
scroll to position [0, 0]
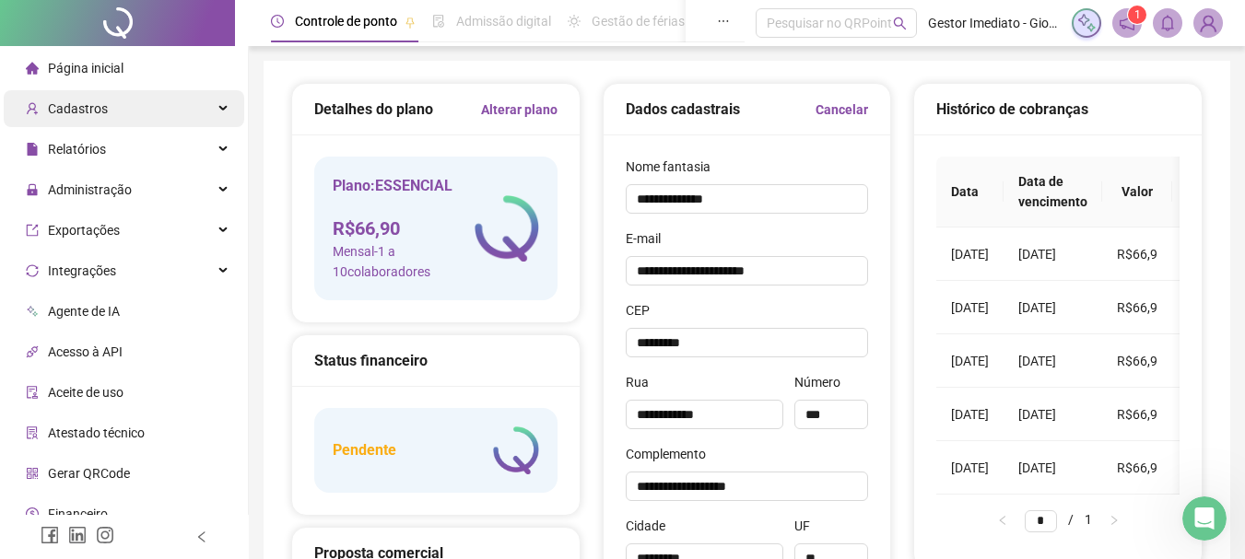
click at [100, 111] on span "Cadastros" at bounding box center [78, 108] width 60 height 15
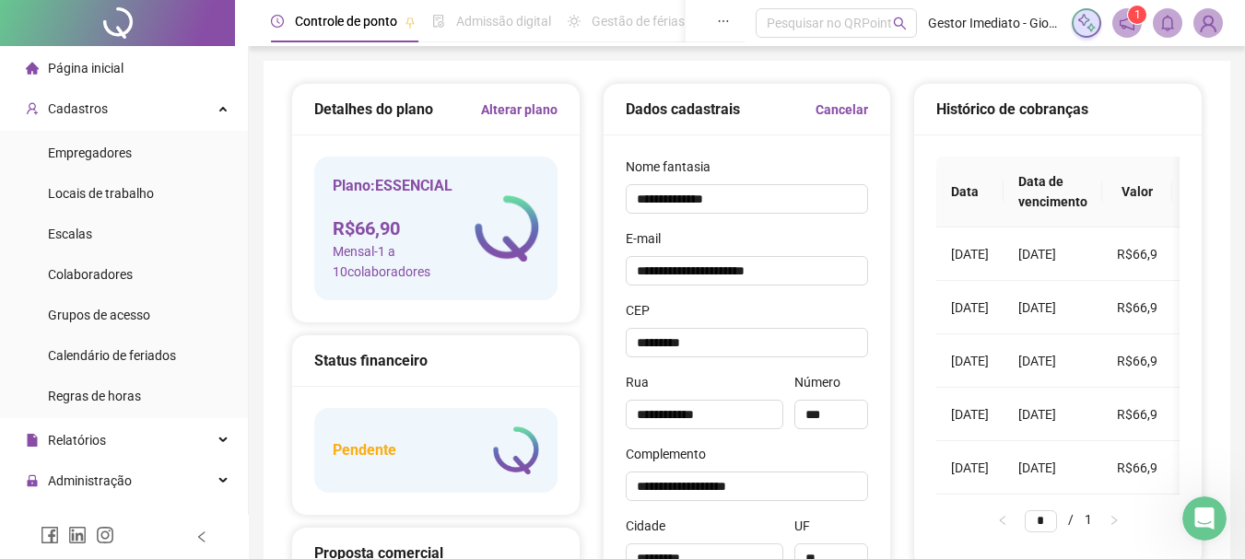
click at [99, 67] on span "Página inicial" at bounding box center [86, 68] width 76 height 15
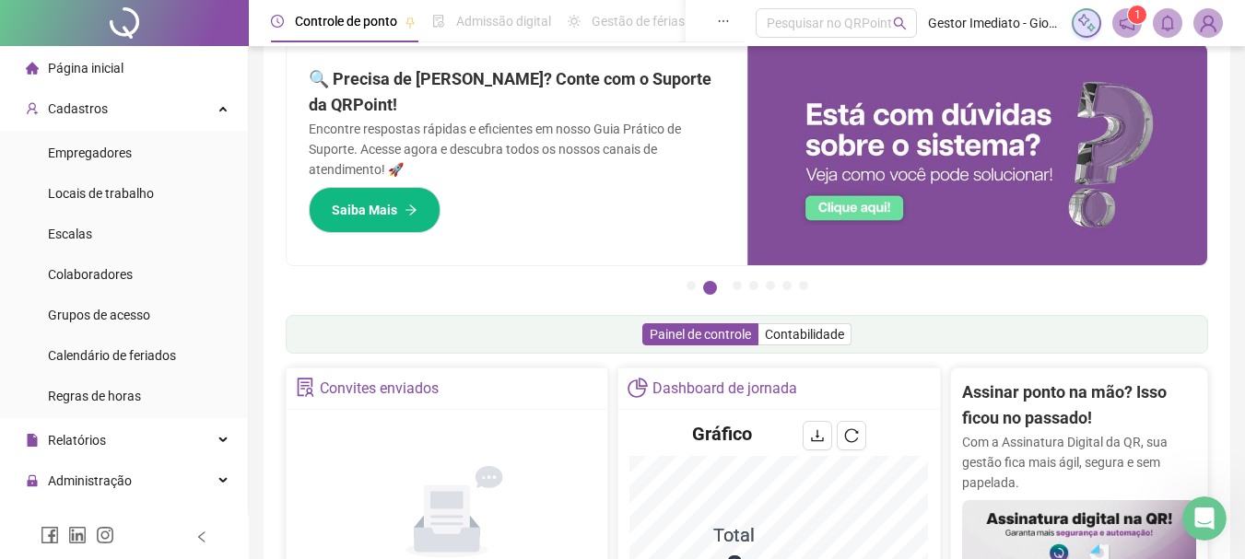
scroll to position [14, 0]
